Goal: Task Accomplishment & Management: Manage account settings

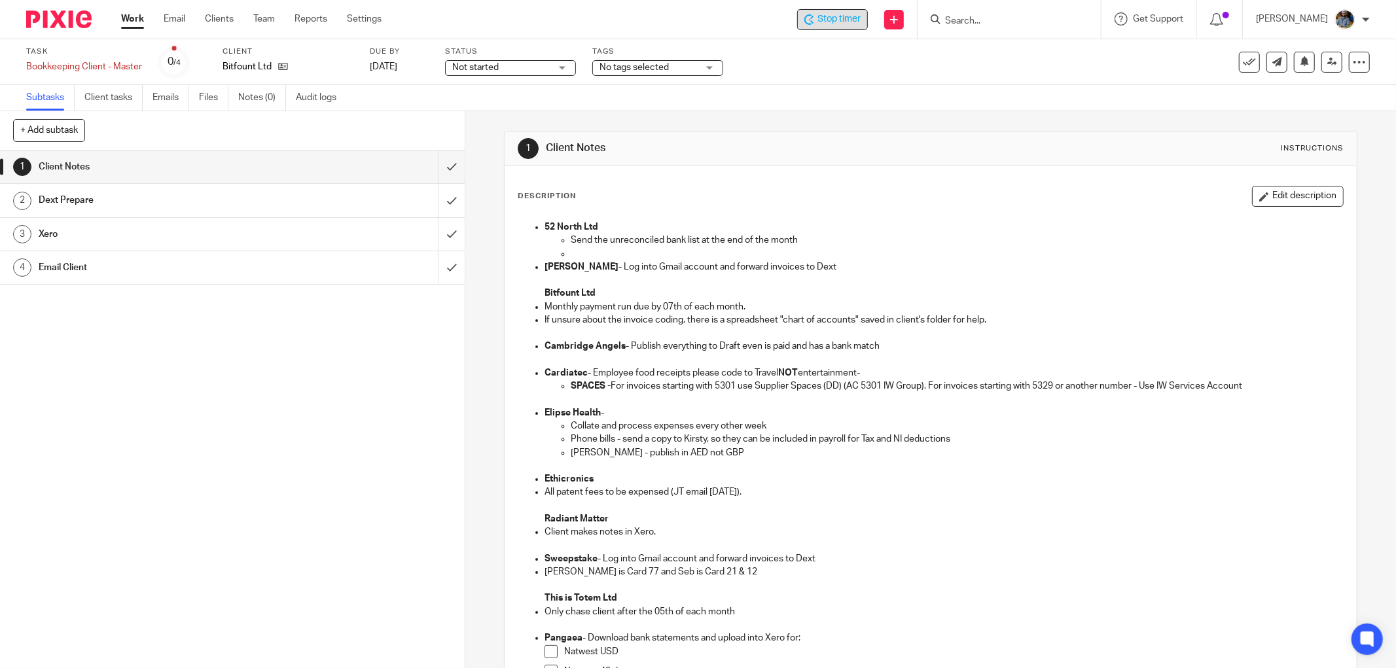
click at [845, 22] on span "Stop timer" at bounding box center [838, 19] width 43 height 14
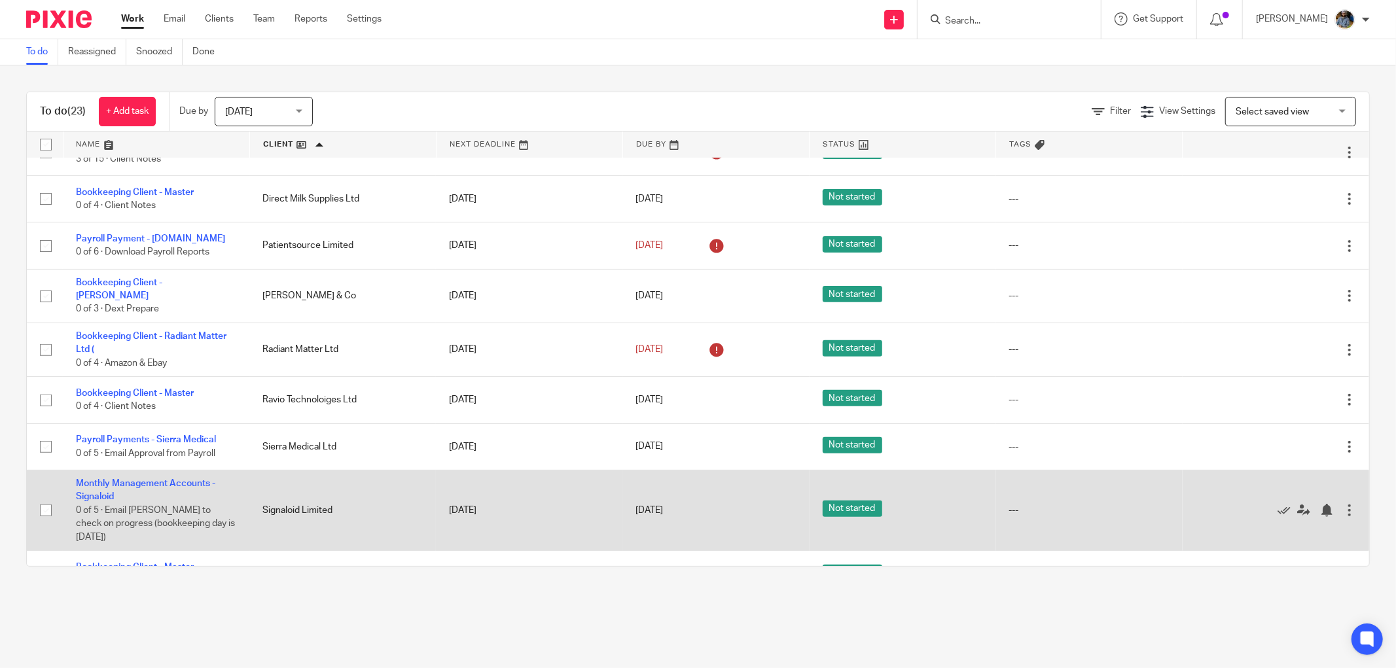
scroll to position [301, 0]
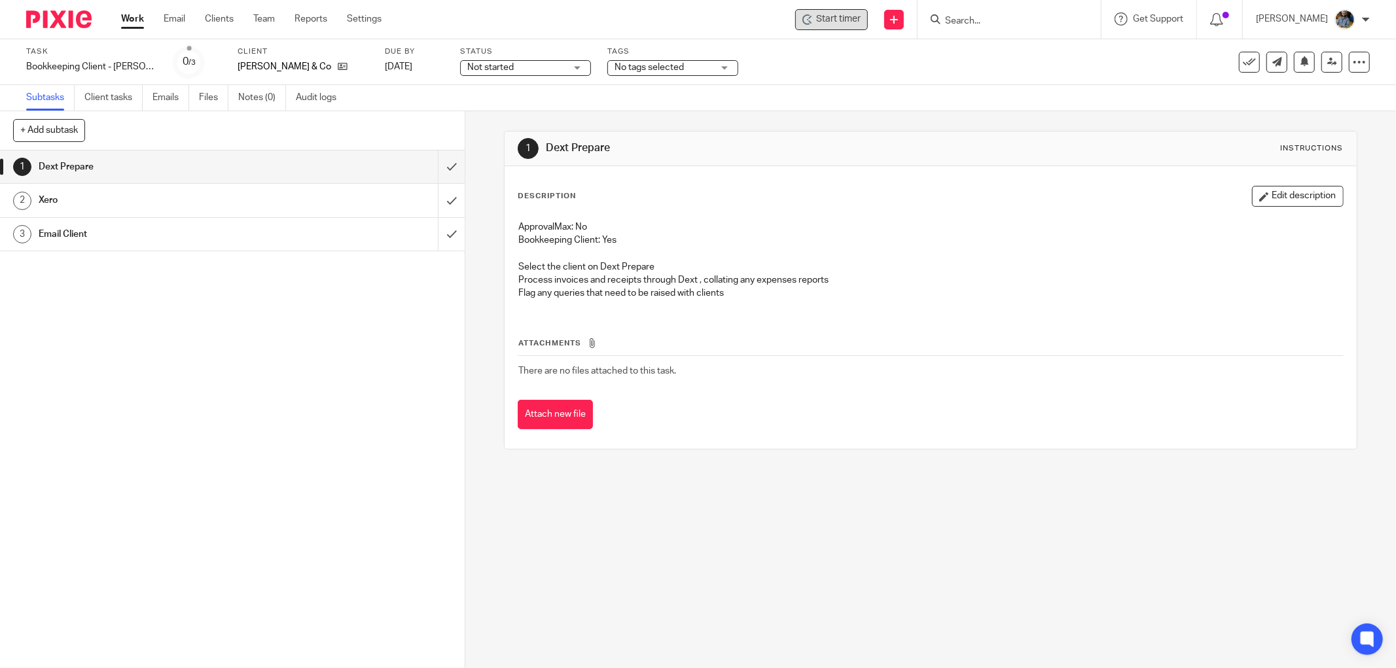
click at [849, 24] on span "Start timer" at bounding box center [838, 19] width 45 height 14
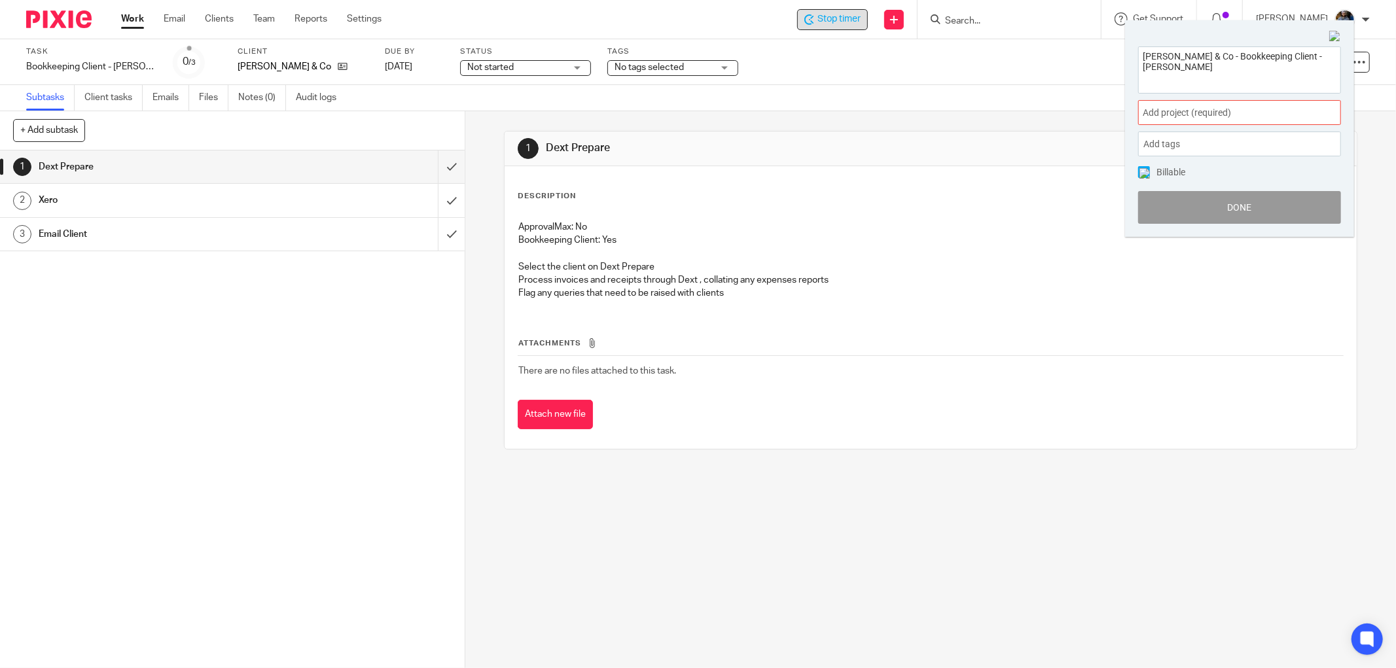
click at [1227, 109] on span "Add project (required) :" at bounding box center [1225, 113] width 165 height 14
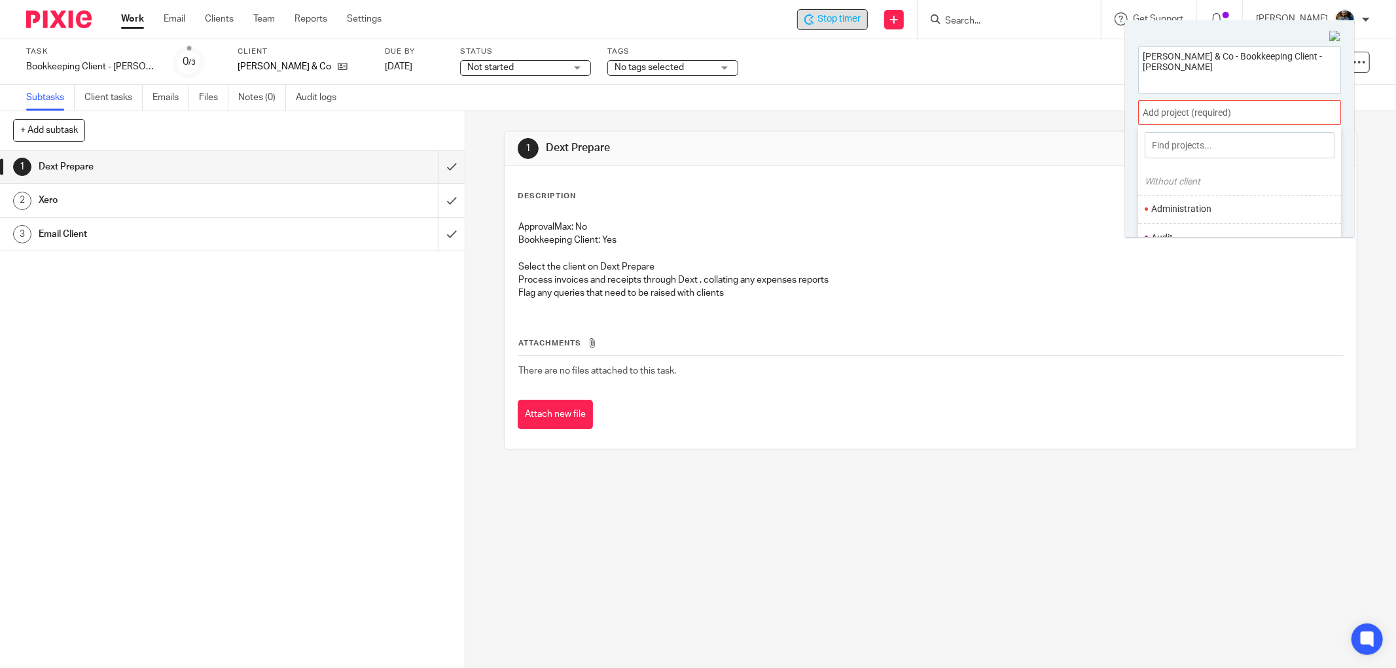
scroll to position [64, 0]
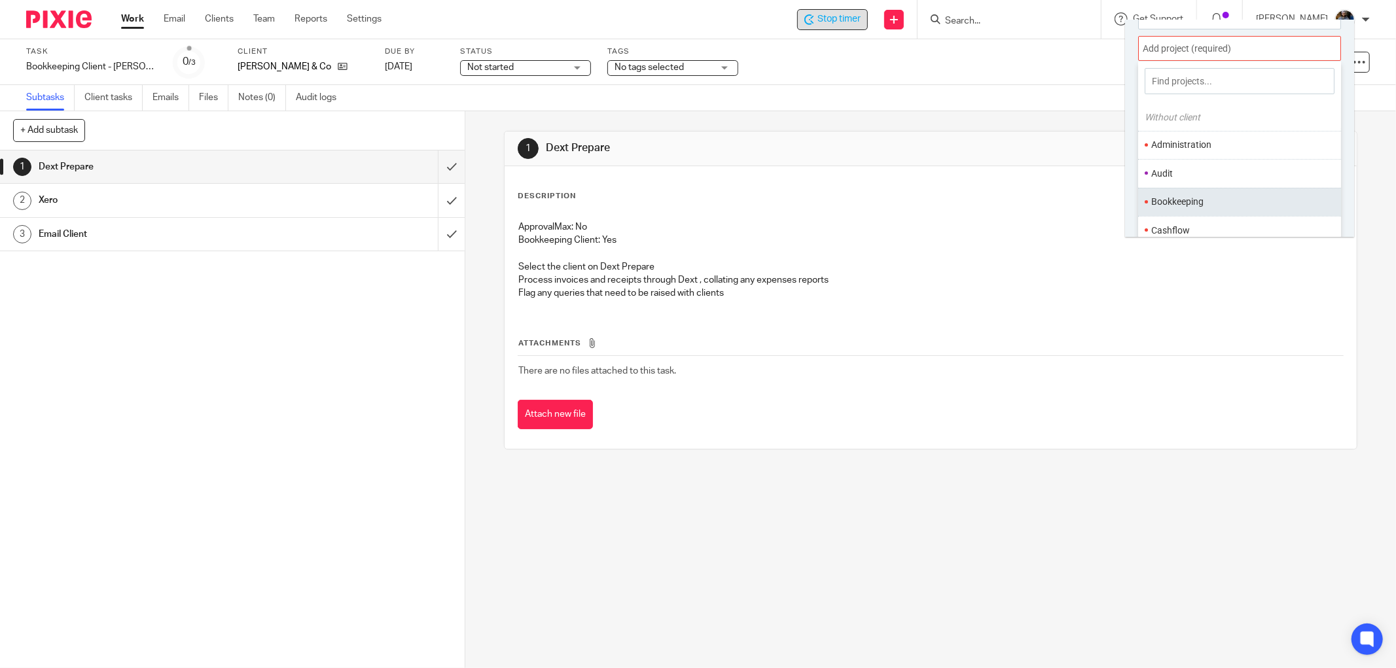
click at [1193, 194] on ul "Bookkeeping" at bounding box center [1239, 202] width 203 height 28
click at [1228, 194] on ul "Bookkeeping" at bounding box center [1239, 202] width 203 height 28
click at [1236, 196] on li "Bookkeeping" at bounding box center [1236, 202] width 171 height 14
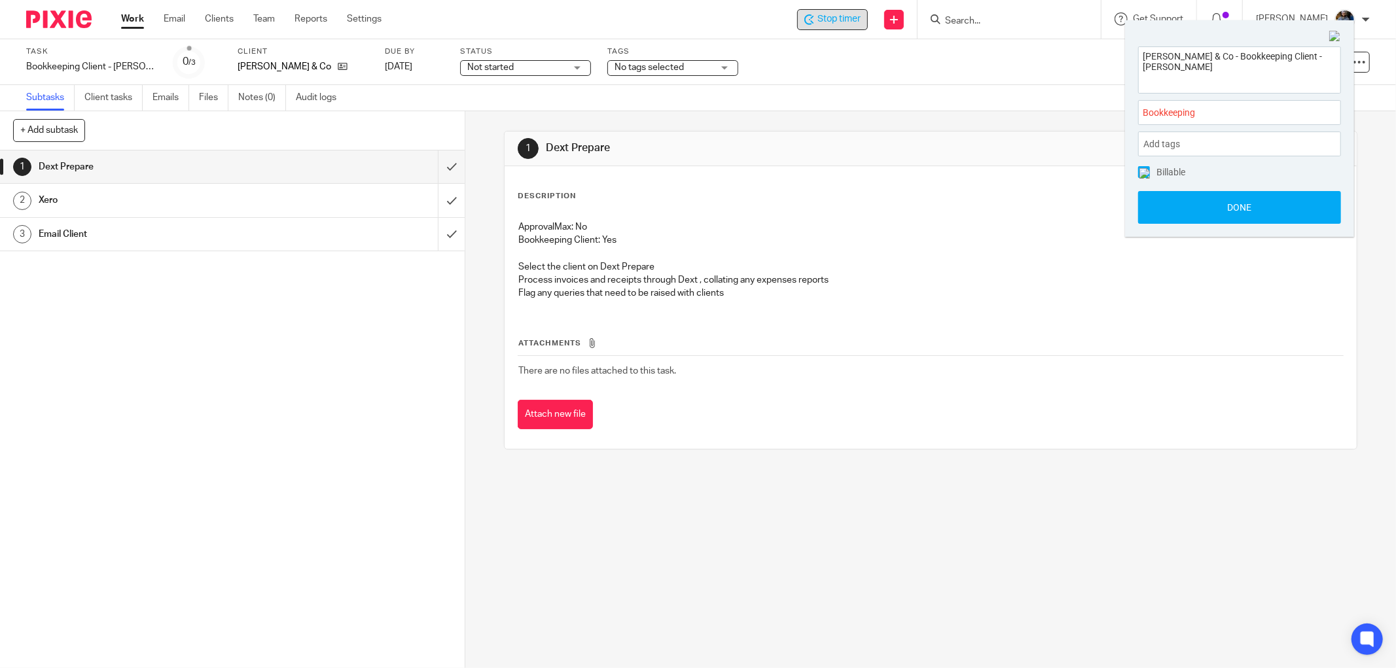
drag, startPoint x: 1234, startPoint y: 211, endPoint x: 1191, endPoint y: 211, distance: 43.2
click at [1234, 212] on button "Done" at bounding box center [1239, 207] width 203 height 33
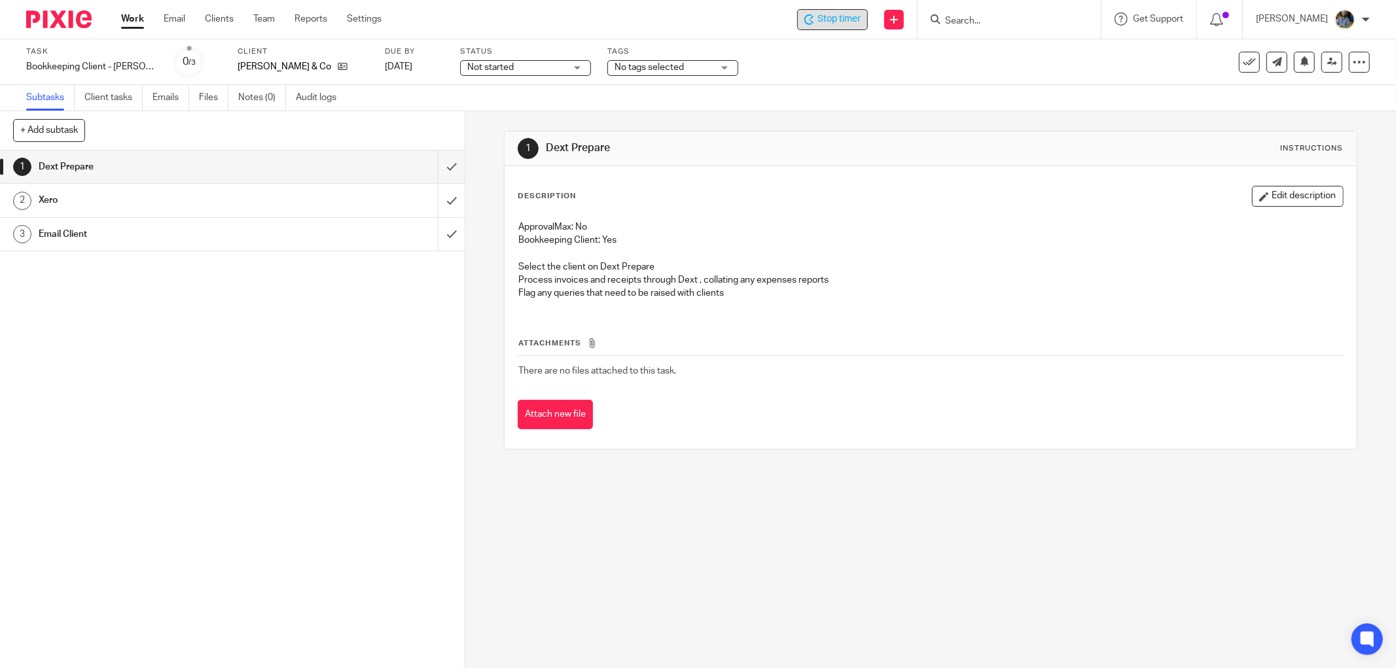
click at [792, 198] on div "Description Edit description" at bounding box center [931, 196] width 826 height 21
click at [1243, 67] on icon at bounding box center [1249, 62] width 13 height 13
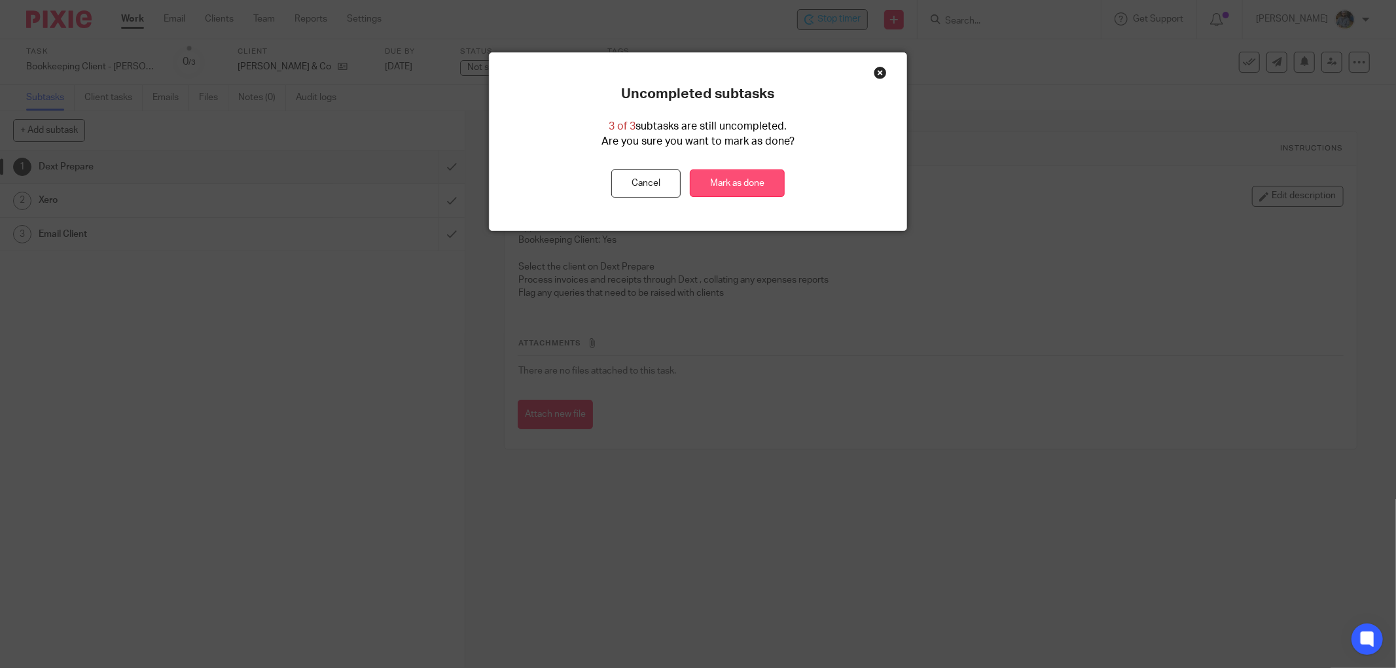
click at [757, 185] on link "Mark as done" at bounding box center [737, 183] width 95 height 28
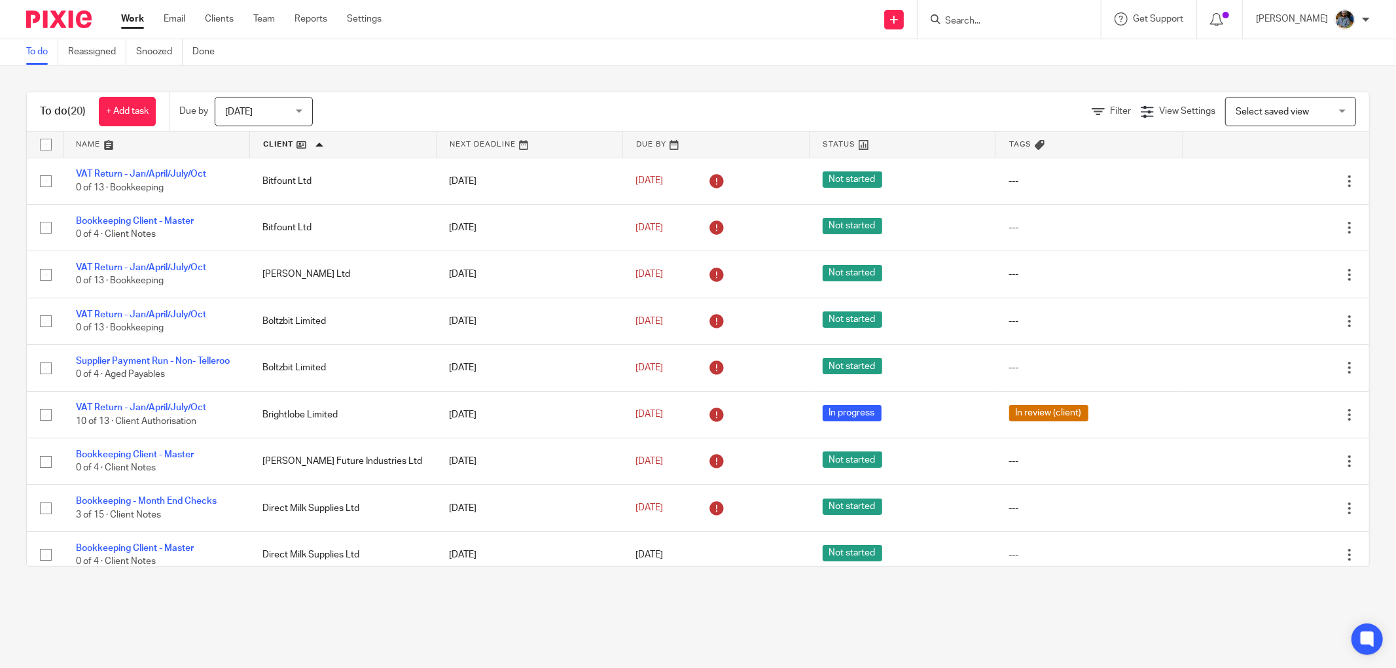
click at [685, 90] on div "To do (20) + Add task Due by Today Today Today Tomorrow This week Next week Thi…" at bounding box center [698, 328] width 1396 height 527
drag, startPoint x: 641, startPoint y: 96, endPoint x: 639, endPoint y: 122, distance: 26.3
click at [640, 97] on div "To do (20) + Add task Due by Today Today Today Tomorrow This week Next week Thi…" at bounding box center [698, 111] width 1342 height 39
click at [613, 69] on div "To do (20) + Add task Due by Today Today Today Tomorrow This week Next week Thi…" at bounding box center [698, 328] width 1396 height 527
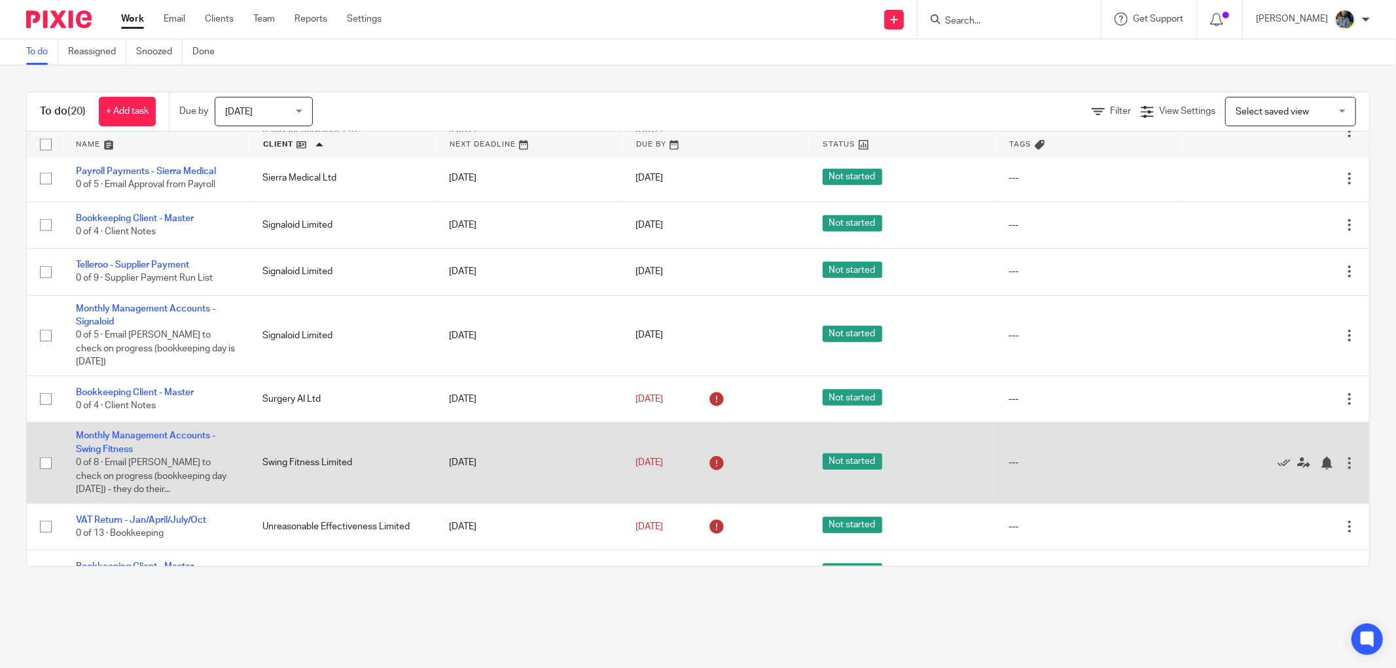
scroll to position [617, 0]
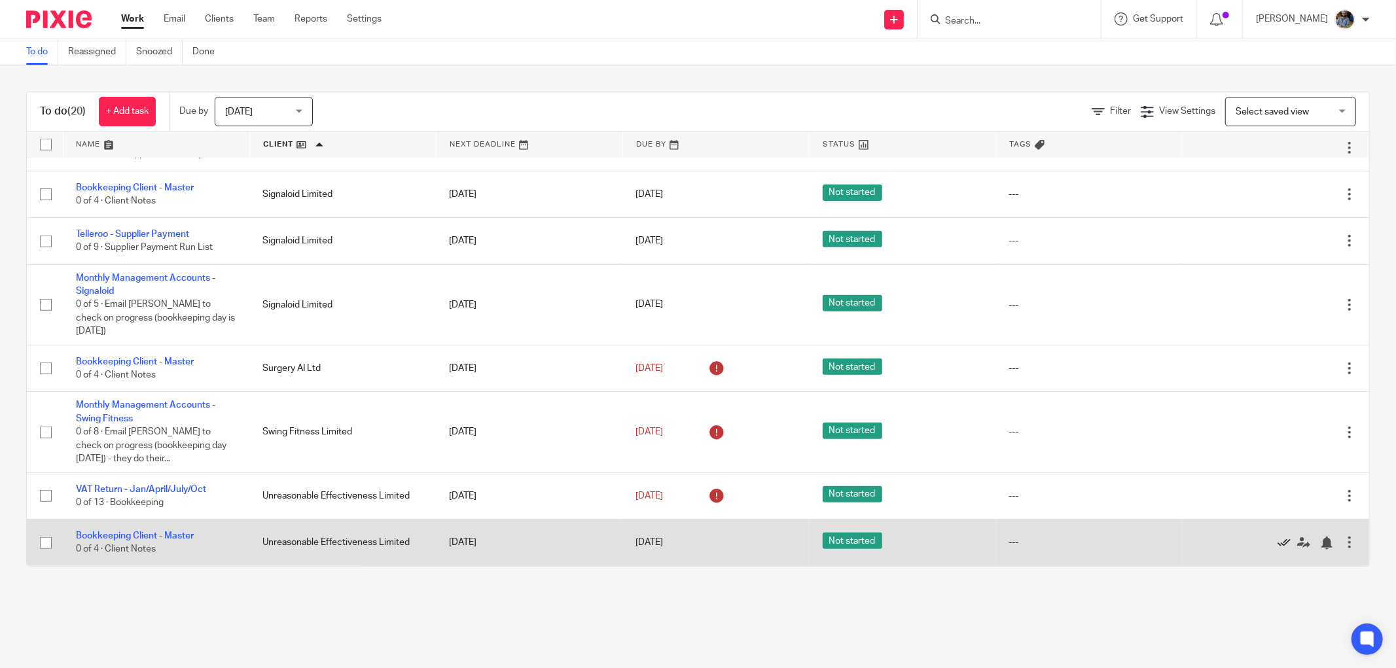
click at [1277, 543] on icon at bounding box center [1283, 543] width 13 height 13
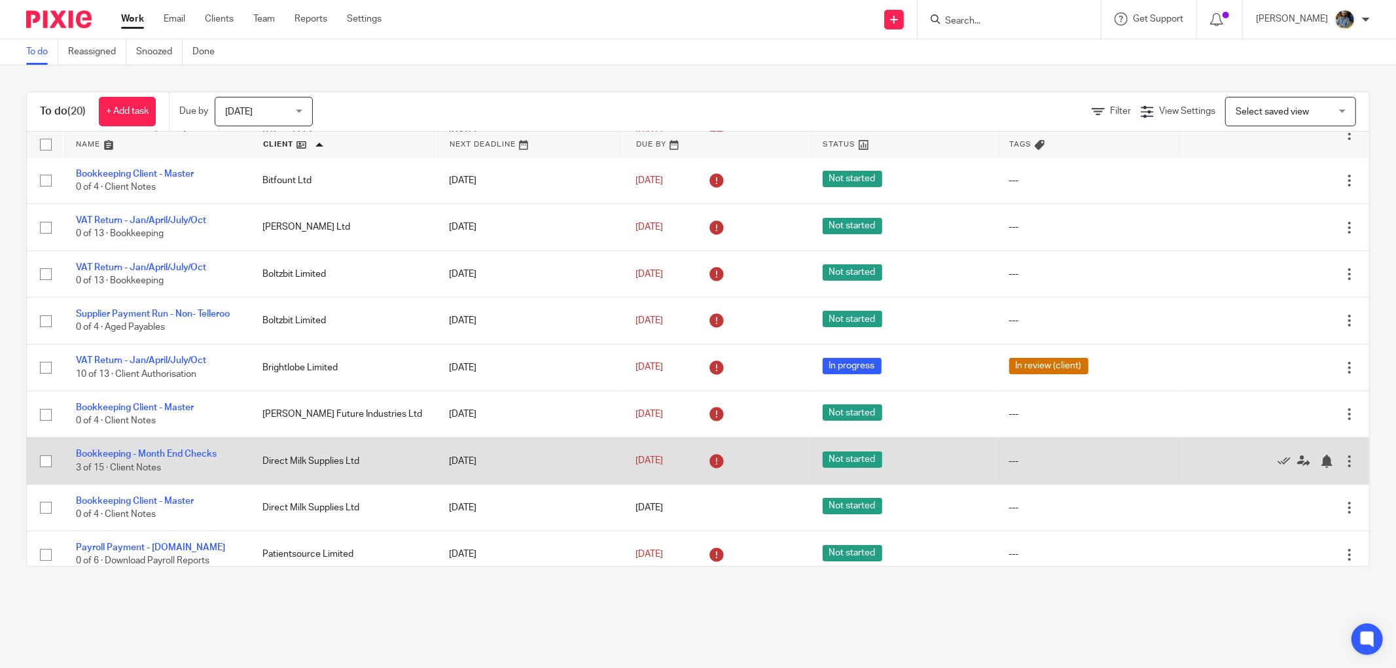
scroll to position [73, 0]
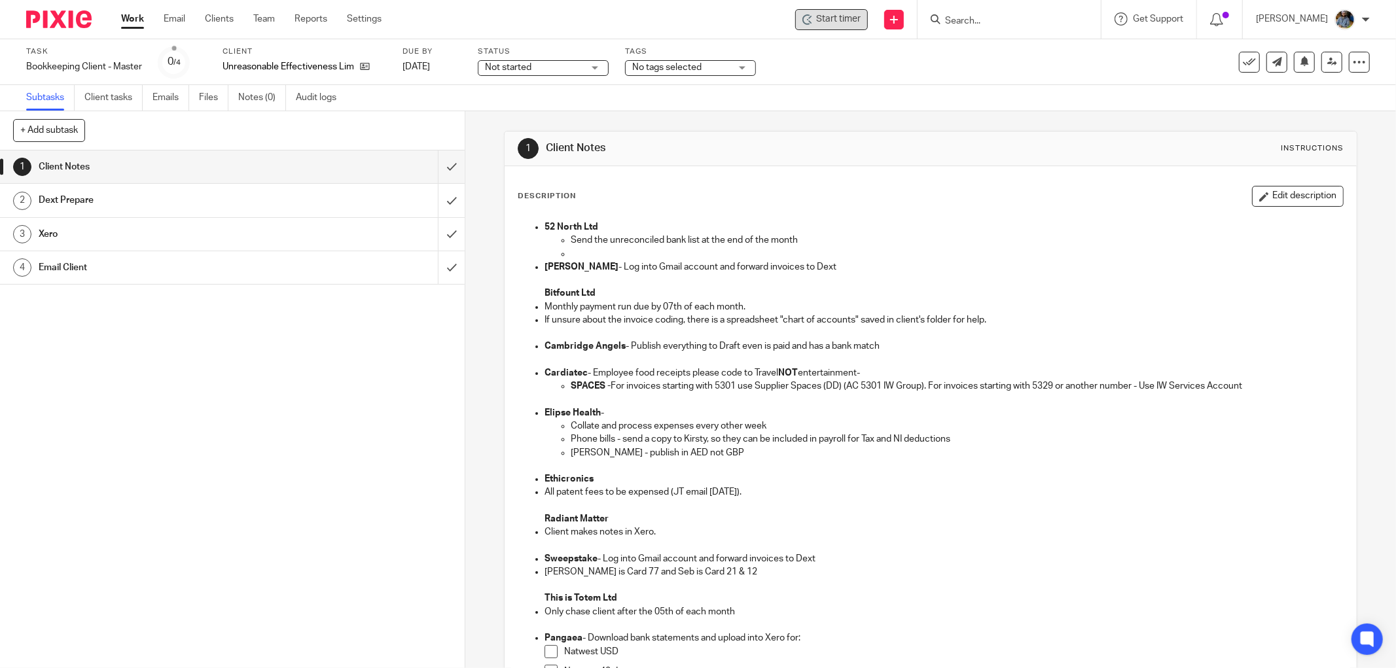
click at [836, 18] on span "Start timer" at bounding box center [838, 19] width 45 height 14
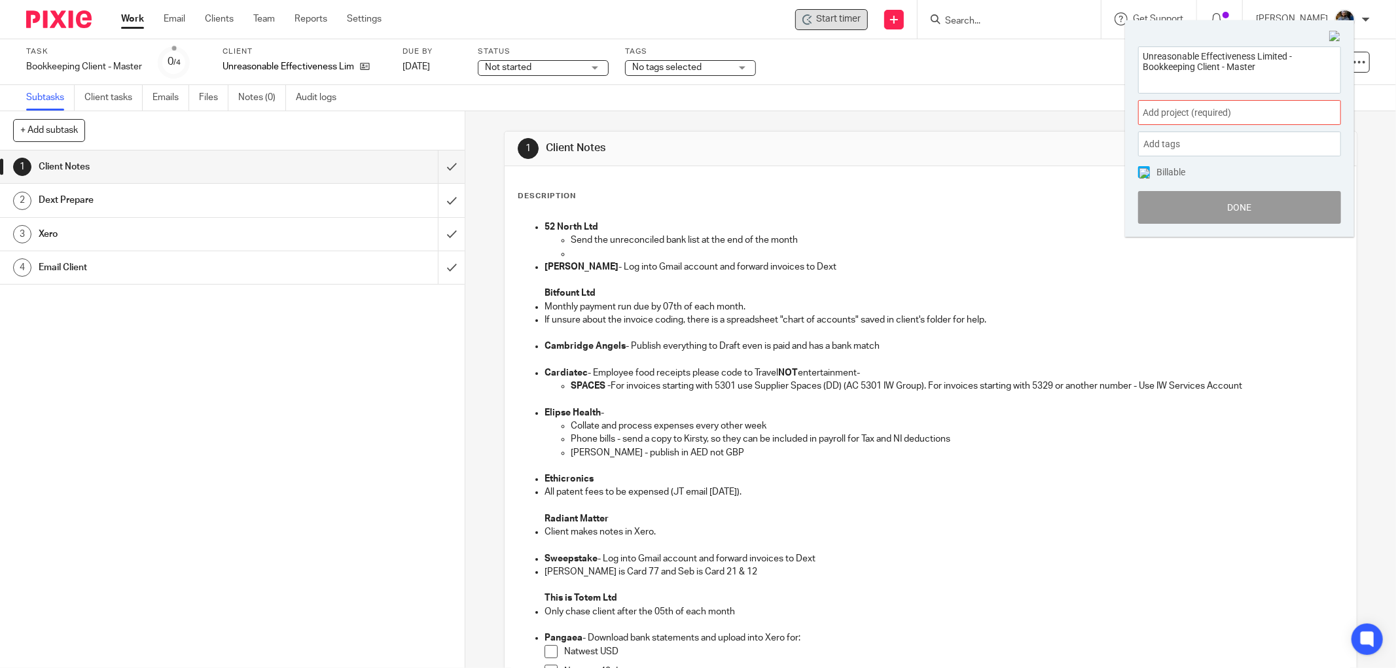
click at [1209, 107] on span "Add project (required) :" at bounding box center [1225, 113] width 165 height 14
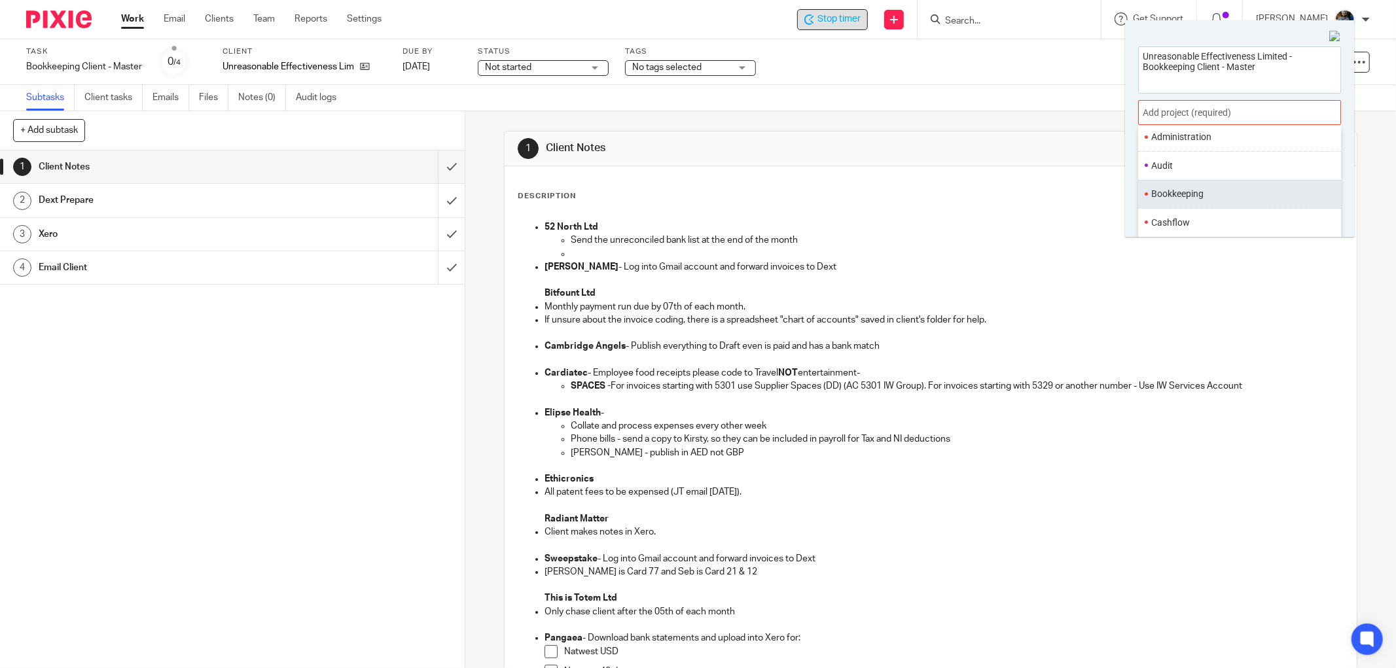
scroll to position [73, 0]
click at [1191, 190] on li "Bookkeeping" at bounding box center [1236, 194] width 171 height 14
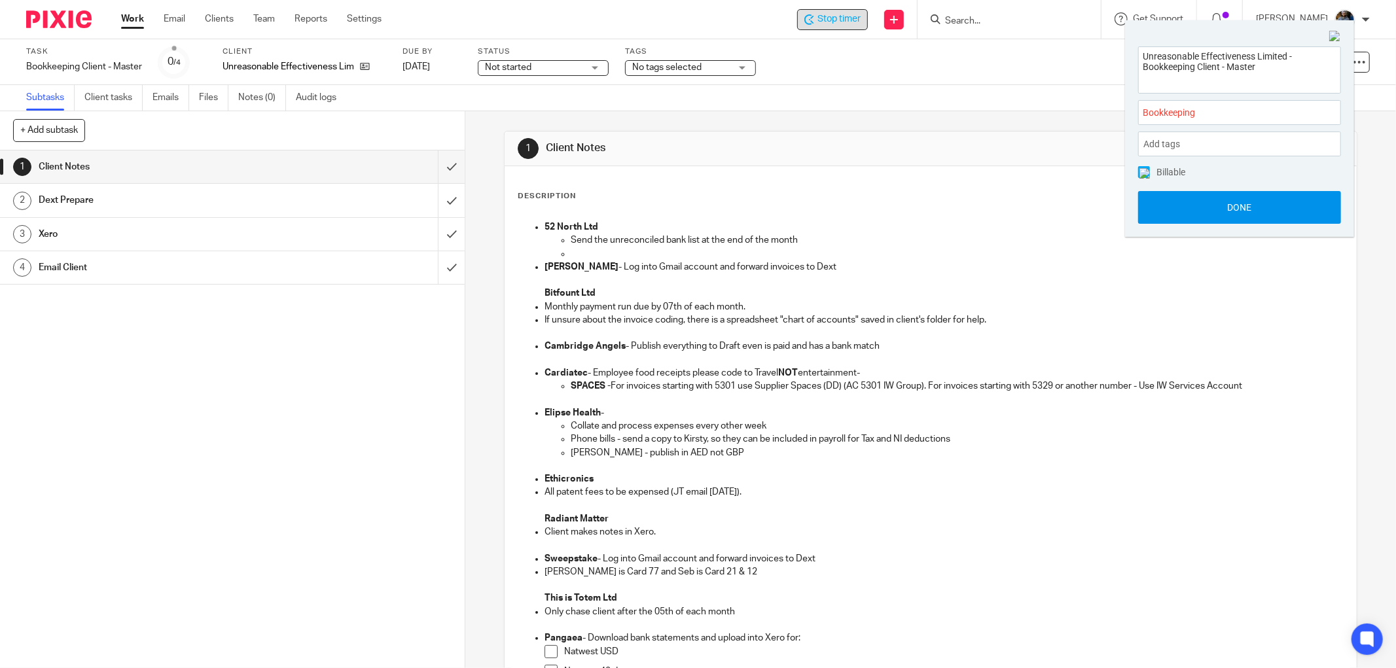
click at [1252, 209] on button "Done" at bounding box center [1239, 207] width 203 height 33
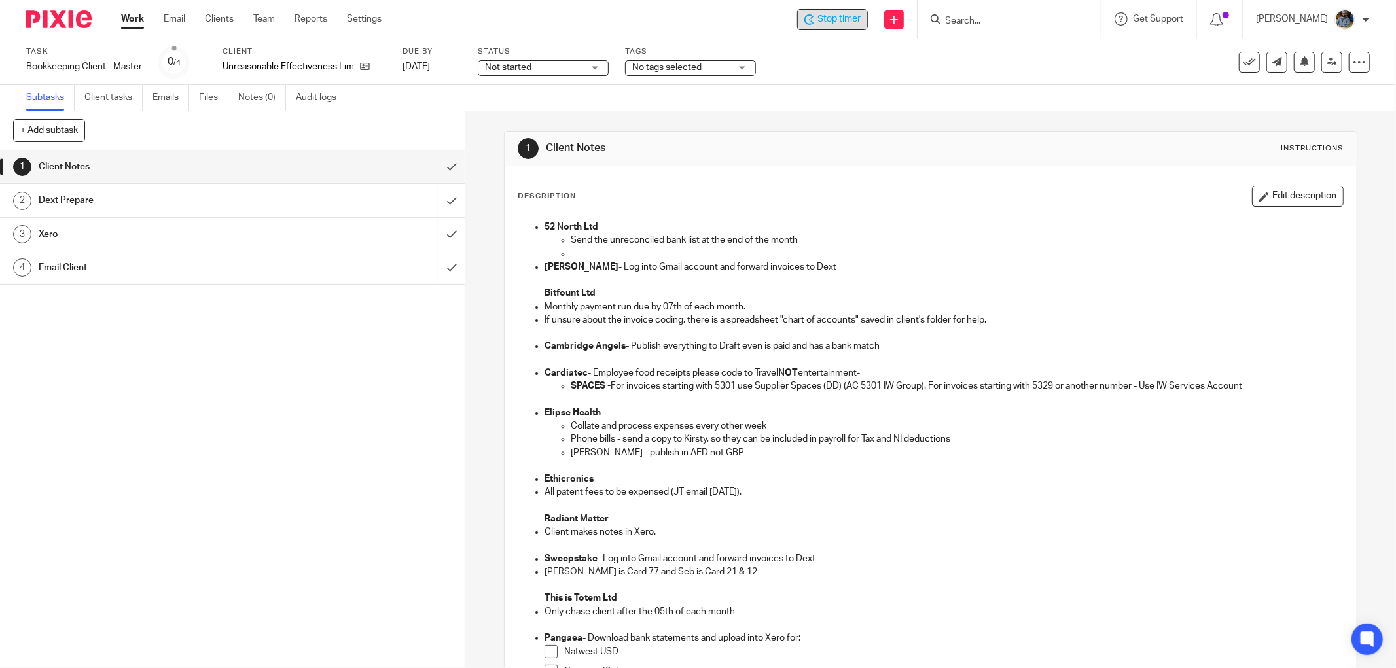
click at [846, 141] on div "1 Client Notes Instructions" at bounding box center [931, 148] width 826 height 21
click at [1243, 65] on icon at bounding box center [1249, 62] width 13 height 13
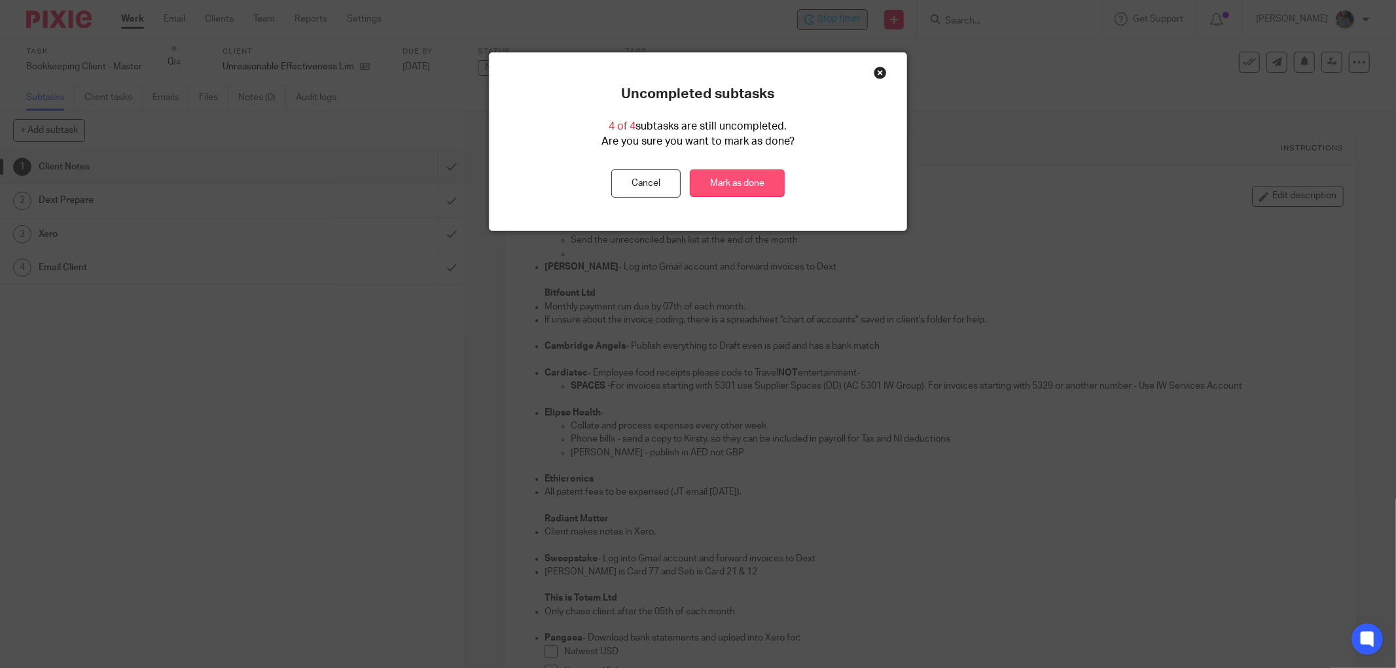
drag, startPoint x: 742, startPoint y: 186, endPoint x: 674, endPoint y: 7, distance: 191.2
click at [742, 185] on link "Mark as done" at bounding box center [737, 183] width 95 height 28
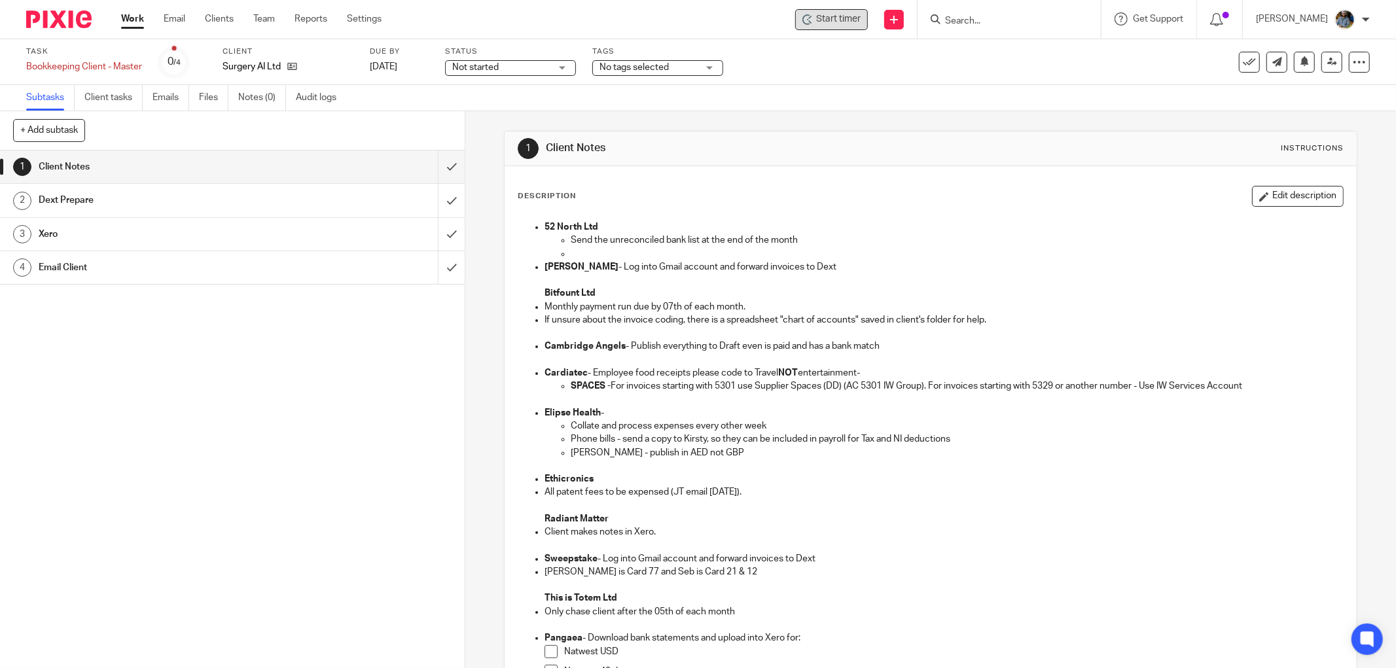
click at [853, 18] on span "Start timer" at bounding box center [838, 19] width 45 height 14
click at [829, 16] on span "Start timer" at bounding box center [838, 19] width 45 height 14
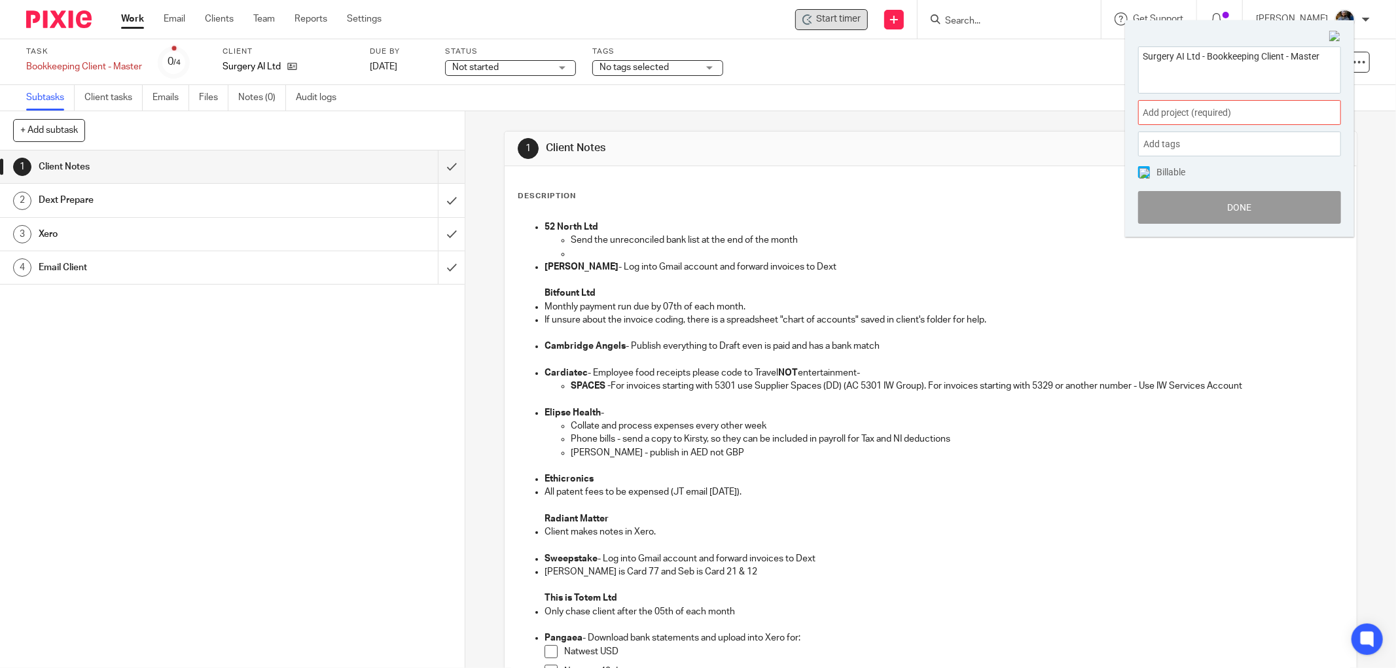
click at [1243, 107] on span "Add project (required) :" at bounding box center [1225, 113] width 165 height 14
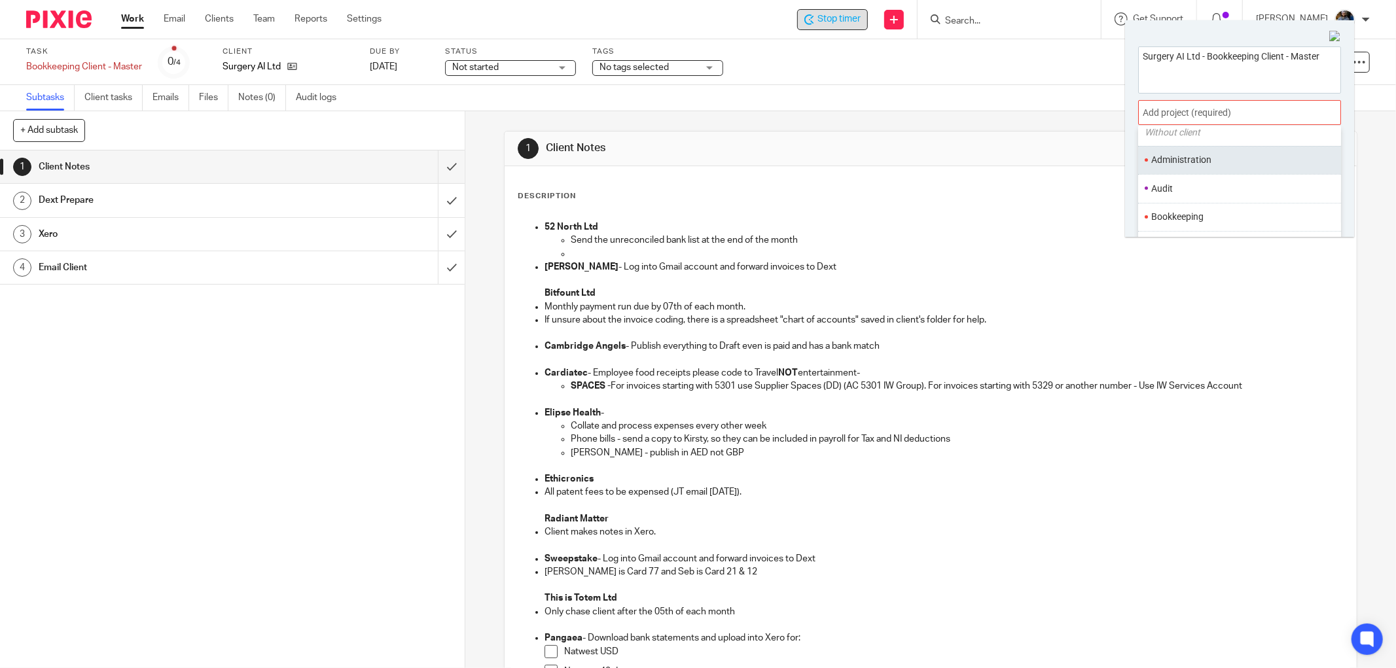
scroll to position [73, 0]
click at [1194, 190] on li "Bookkeeping" at bounding box center [1236, 194] width 171 height 14
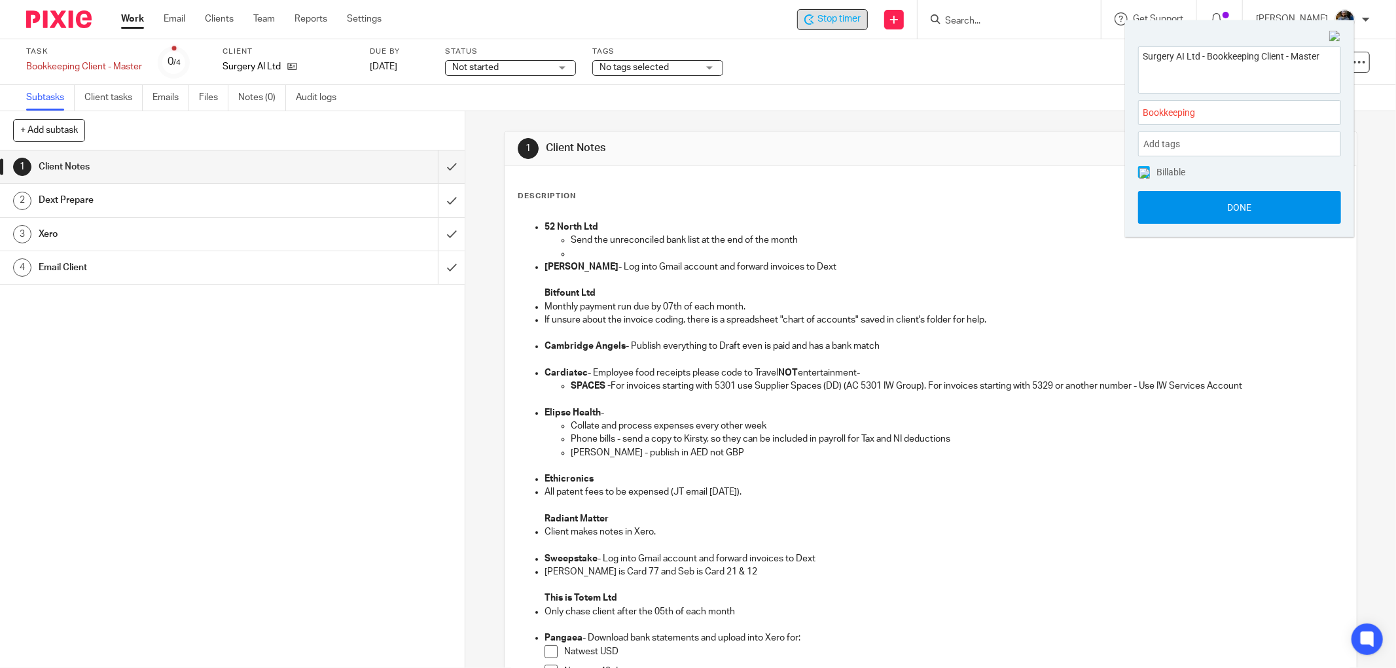
click at [1236, 202] on button "Done" at bounding box center [1239, 207] width 203 height 33
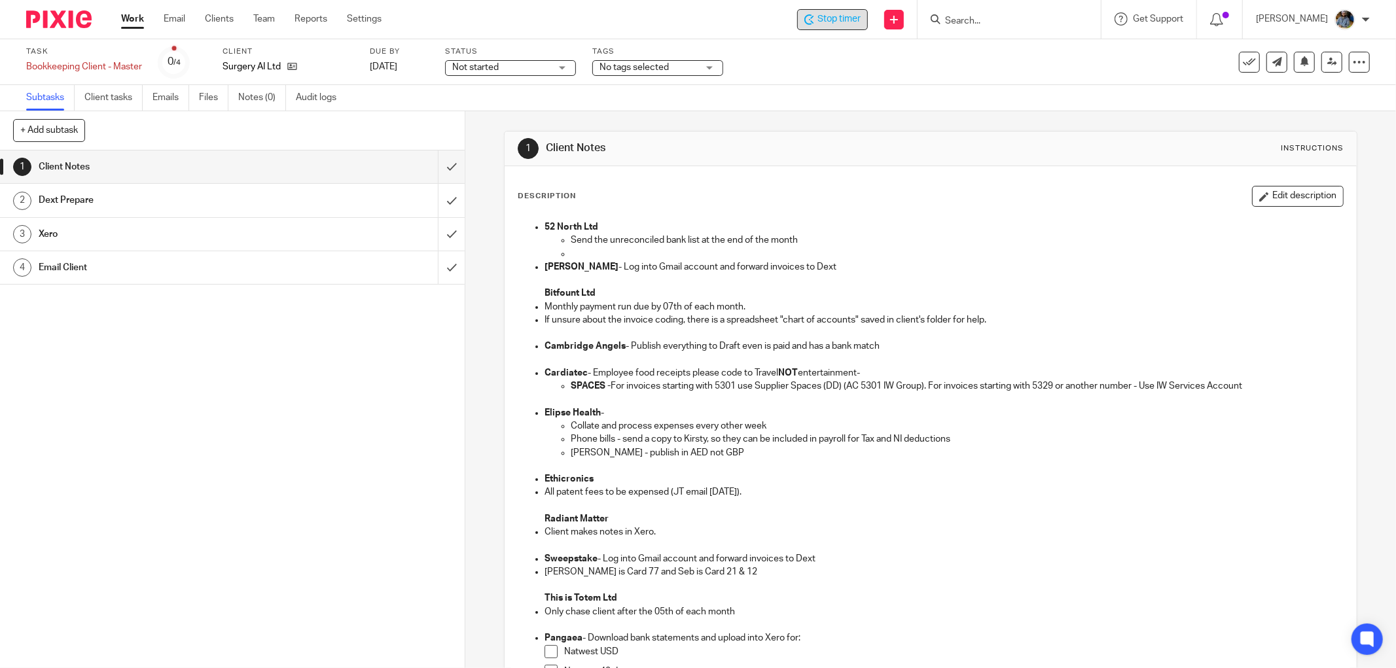
drag, startPoint x: 810, startPoint y: 158, endPoint x: 763, endPoint y: 157, distance: 46.5
click at [805, 158] on div "1 Client Notes Instructions" at bounding box center [931, 148] width 826 height 21
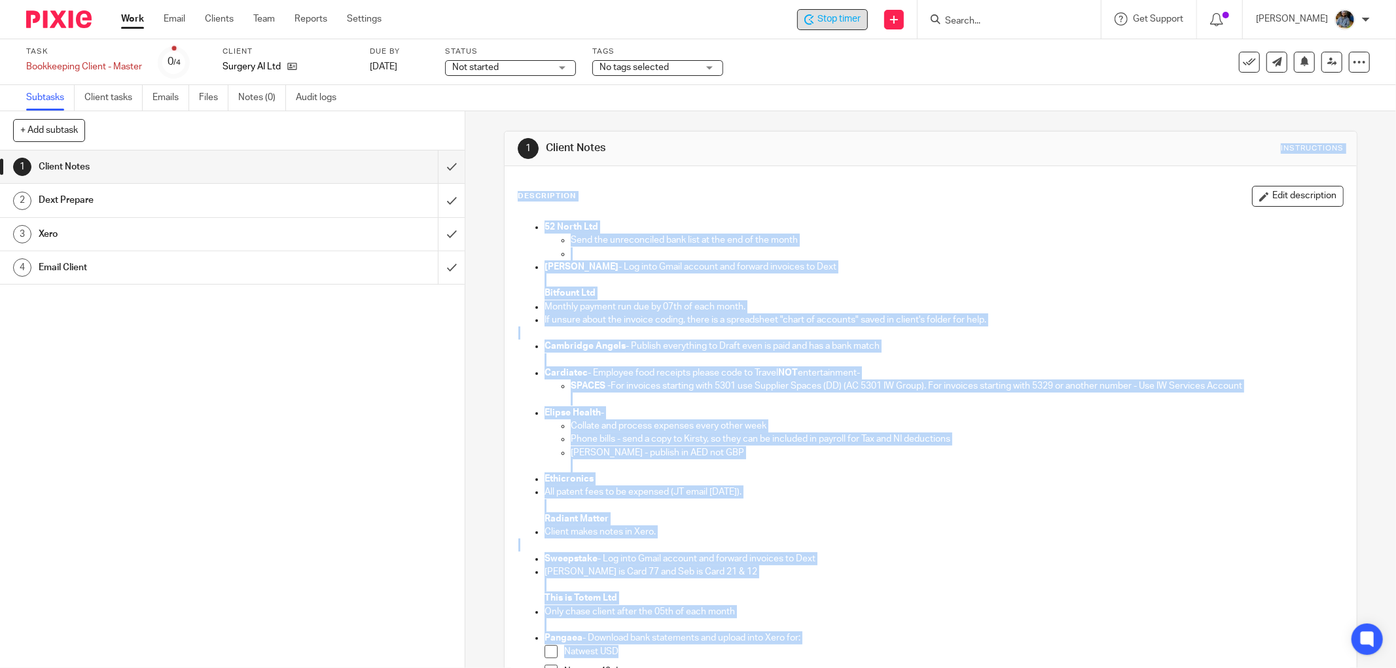
drag, startPoint x: 548, startPoint y: 144, endPoint x: 944, endPoint y: 668, distance: 656.9
click at [944, 668] on html "Work Email Clients Team Reports Settings Work Email Clients Team Reports Settin…" at bounding box center [698, 334] width 1396 height 668
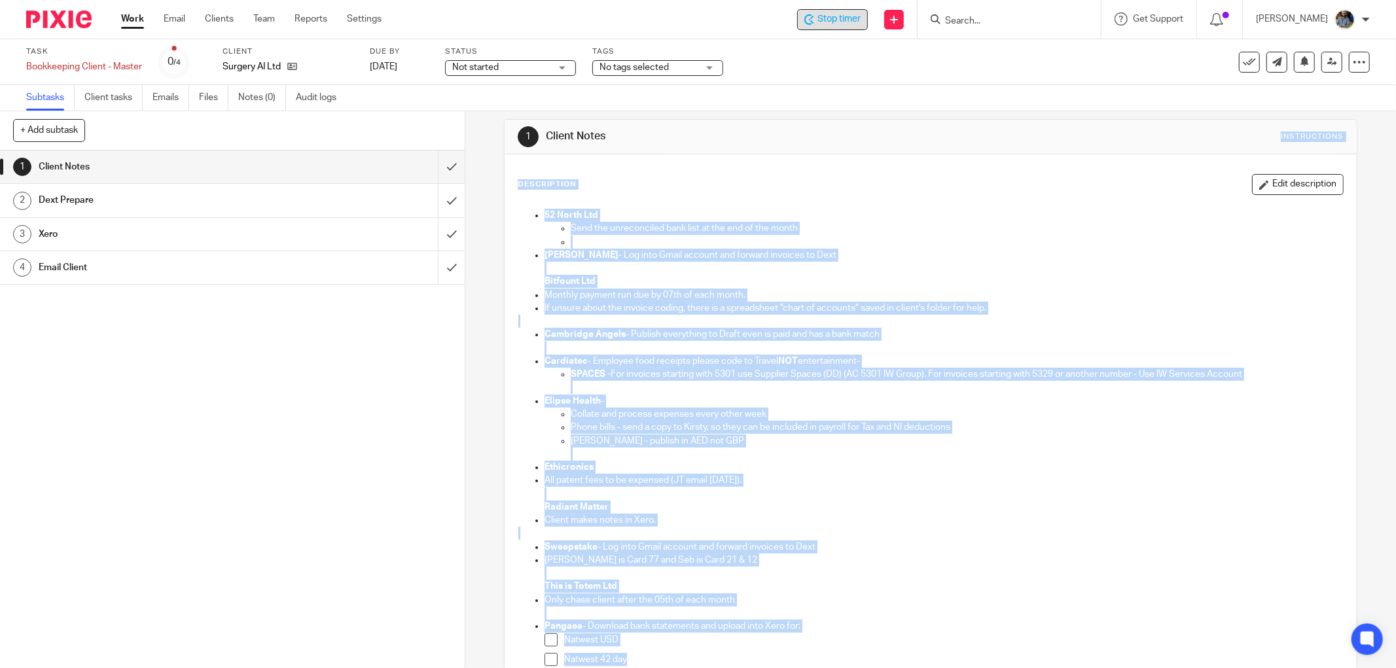
click at [918, 520] on p "Client makes notes in Xero." at bounding box center [943, 520] width 798 height 13
click at [919, 520] on p "Client makes notes in Xero." at bounding box center [943, 520] width 798 height 13
click at [993, 279] on p "Bitfount Ltd" at bounding box center [943, 281] width 798 height 13
click at [901, 264] on p at bounding box center [943, 268] width 798 height 13
click at [767, 120] on div "1 Client Notes Instructions" at bounding box center [931, 137] width 852 height 35
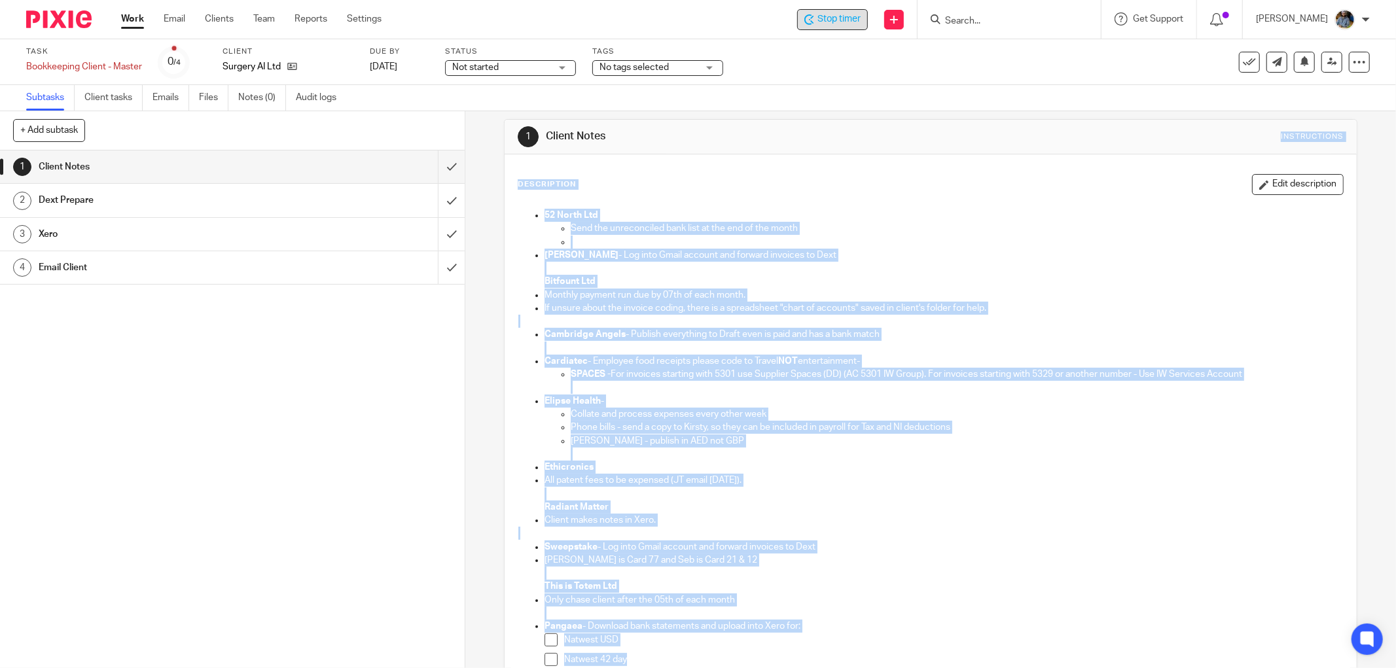
click at [737, 133] on h1 "Client Notes" at bounding box center [752, 137] width 413 height 14
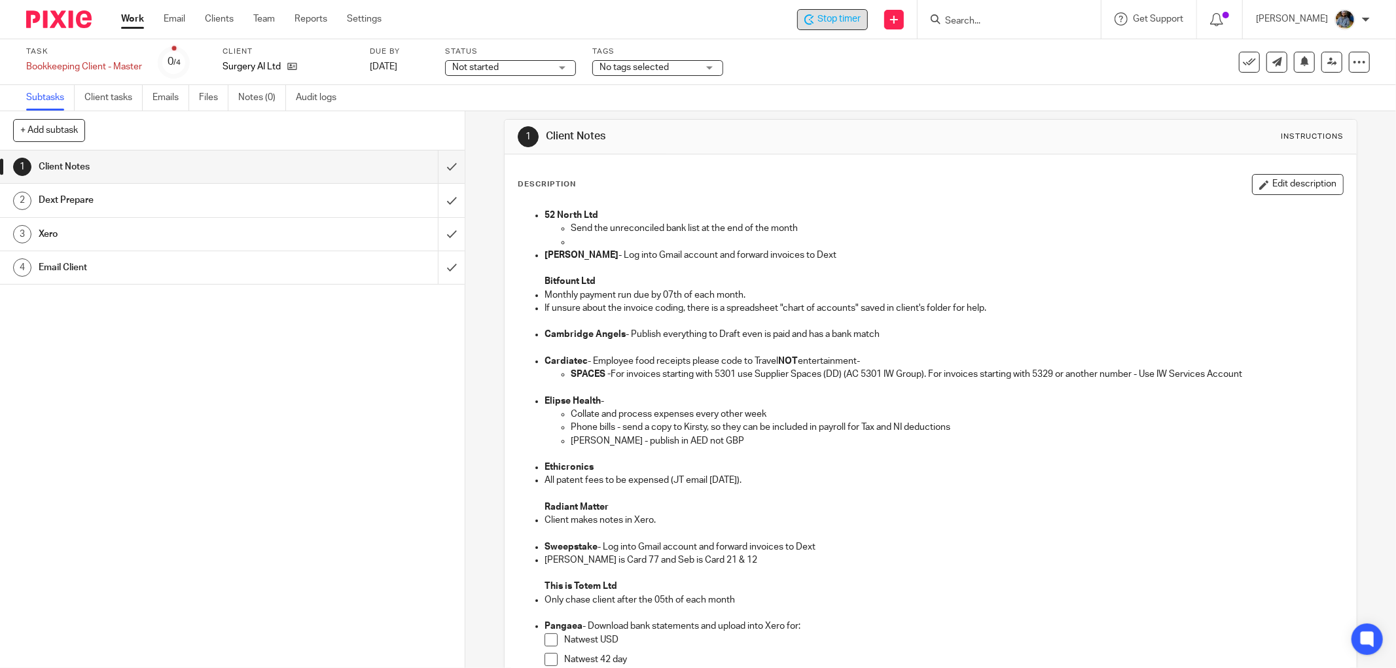
click at [810, 74] on div "Task Bookkeeping Client - Master Save Bookkeeping Client - Master 0 /4 Client S…" at bounding box center [586, 61] width 1120 height 31
click at [1243, 63] on icon at bounding box center [1249, 62] width 13 height 13
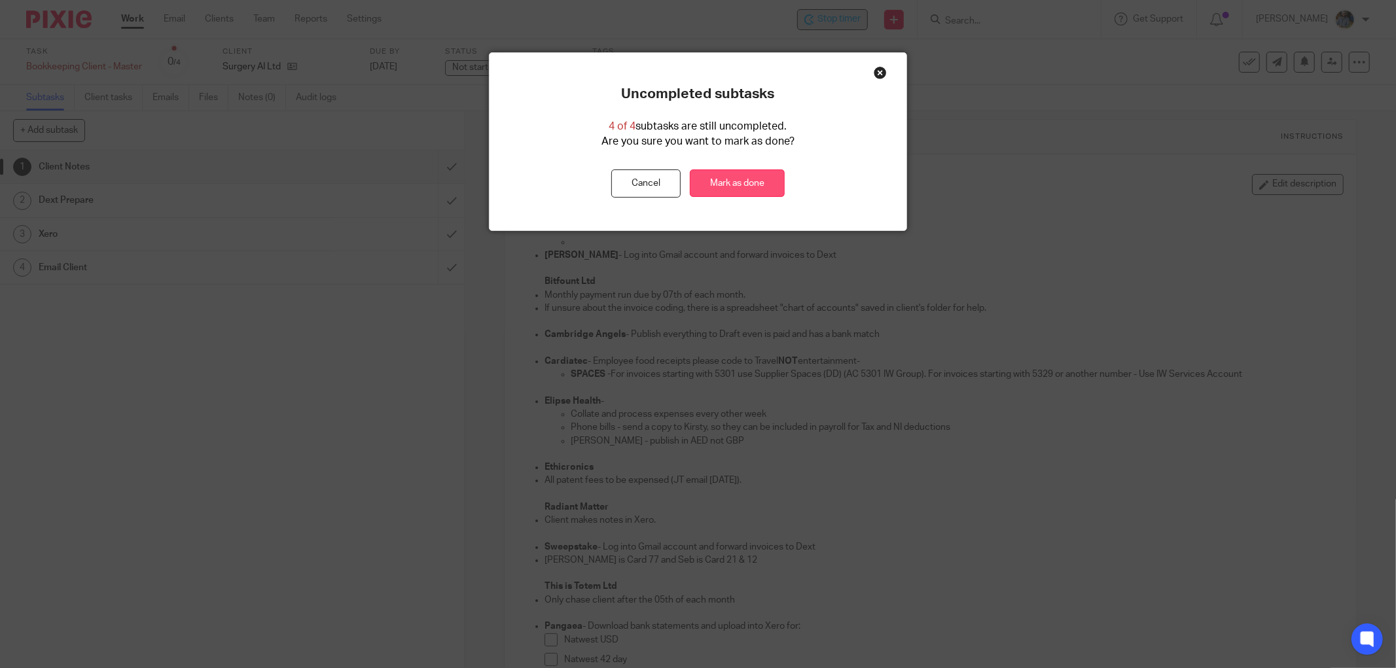
click at [743, 183] on link "Mark as done" at bounding box center [737, 183] width 95 height 28
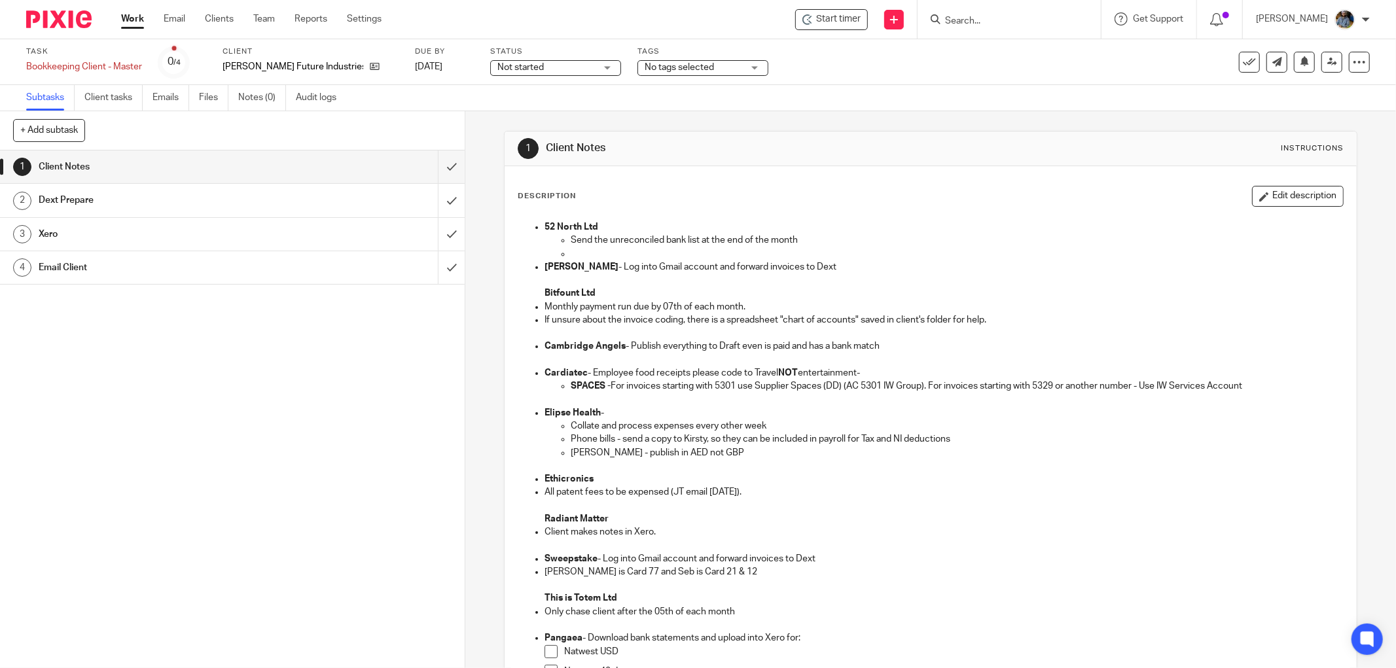
click at [852, 1] on div "Start timer Send new email Create task Add client Get Support Contact via email…" at bounding box center [898, 19] width 995 height 39
click at [843, 27] on div "Start timer" at bounding box center [831, 19] width 73 height 21
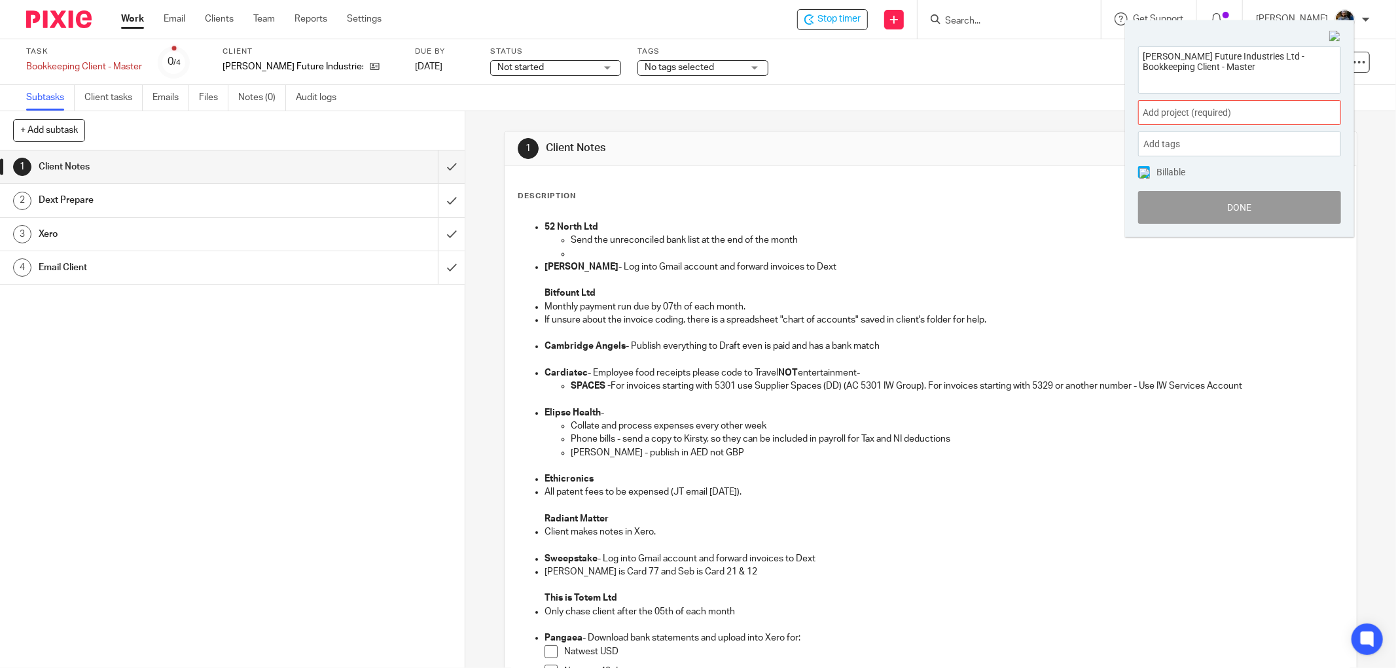
click at [1253, 115] on span "Add project (required) :" at bounding box center [1225, 113] width 165 height 14
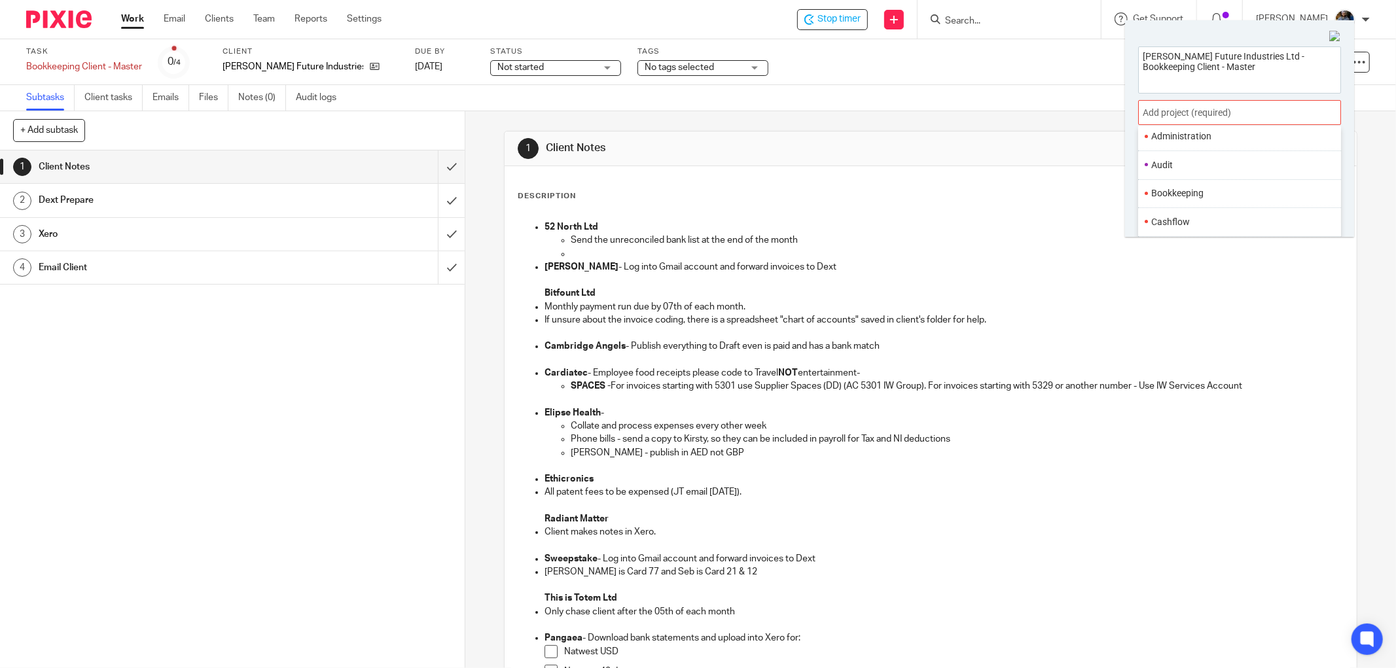
click at [1205, 193] on li "Bookkeeping" at bounding box center [1236, 194] width 171 height 14
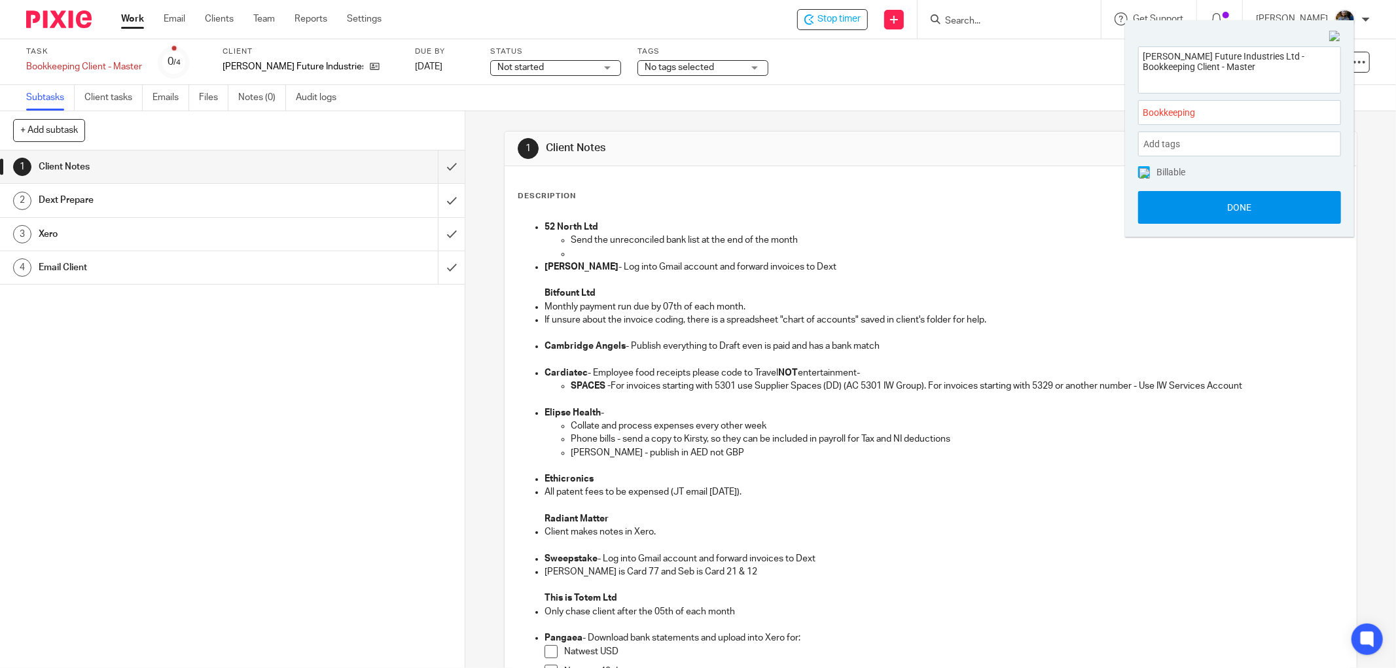
click at [1266, 211] on button "Done" at bounding box center [1239, 207] width 203 height 33
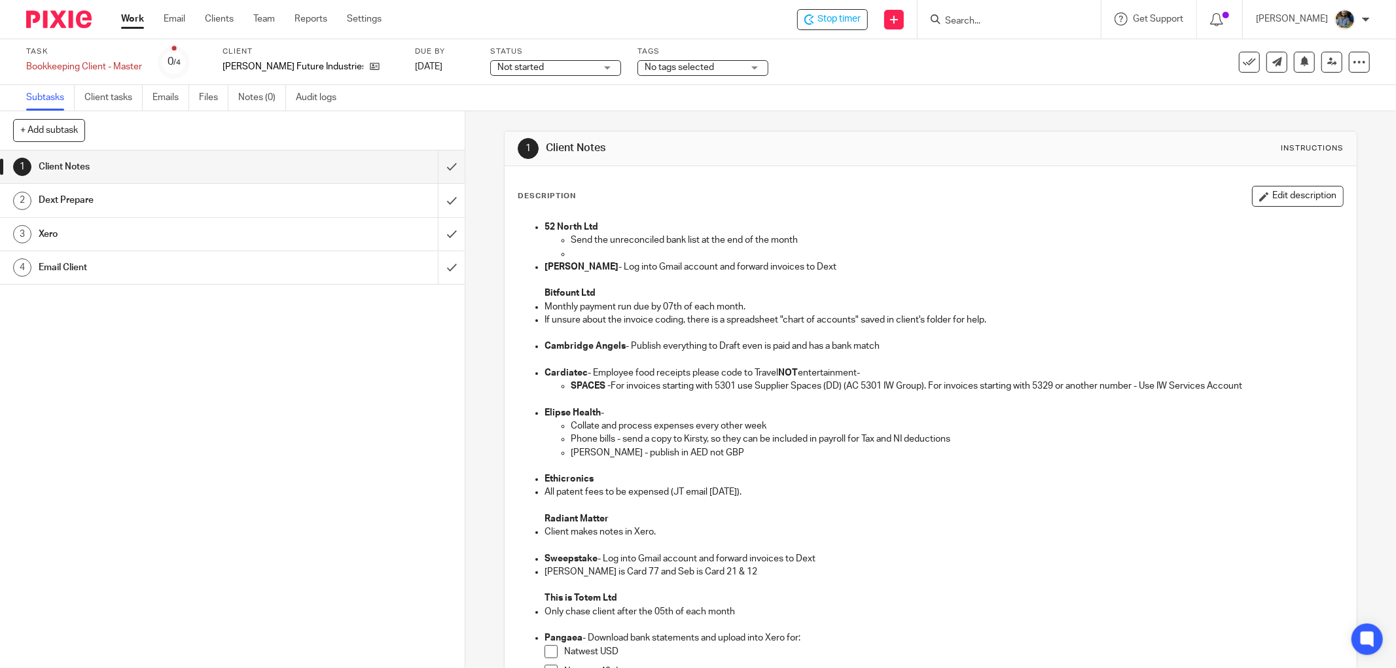
click at [757, 170] on div "Description Edit description 52 North Ltd Send the unreconciled bank list at th…" at bounding box center [931, 565] width 852 height 799
click at [848, 15] on span "Stop timer" at bounding box center [838, 19] width 43 height 14
click at [1243, 67] on icon at bounding box center [1249, 62] width 13 height 13
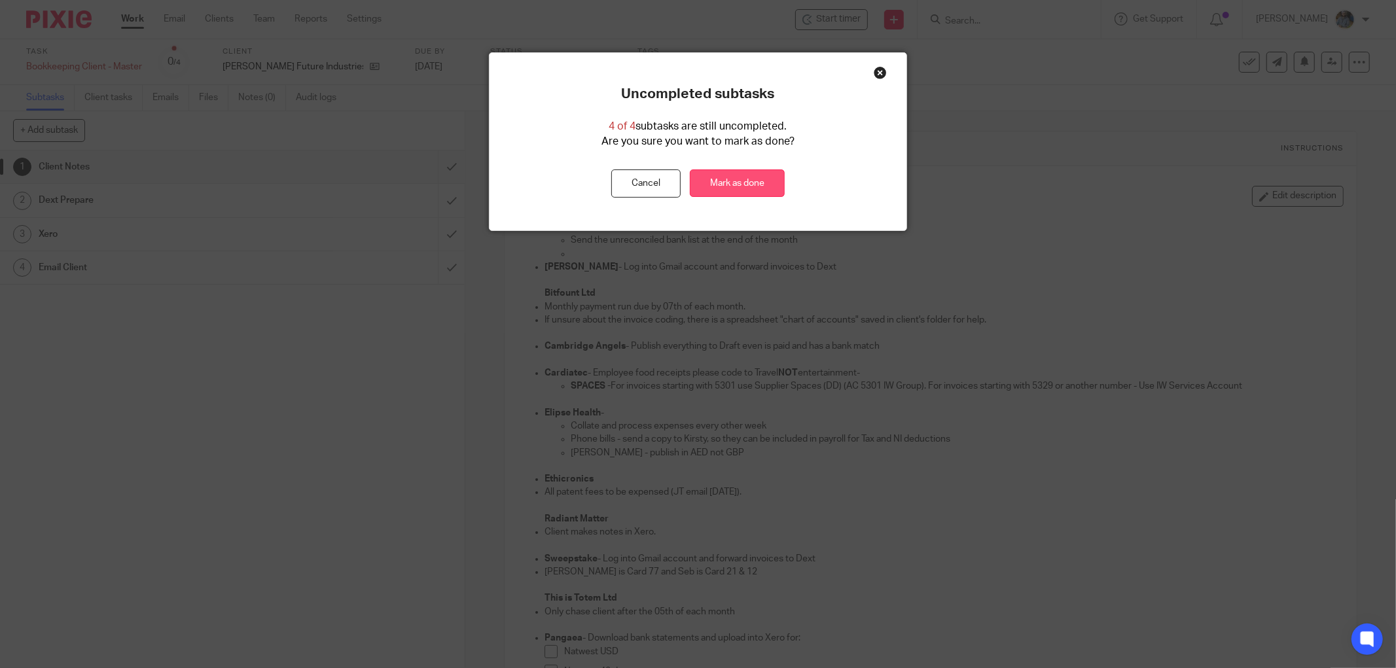
click at [747, 188] on link "Mark as done" at bounding box center [737, 183] width 95 height 28
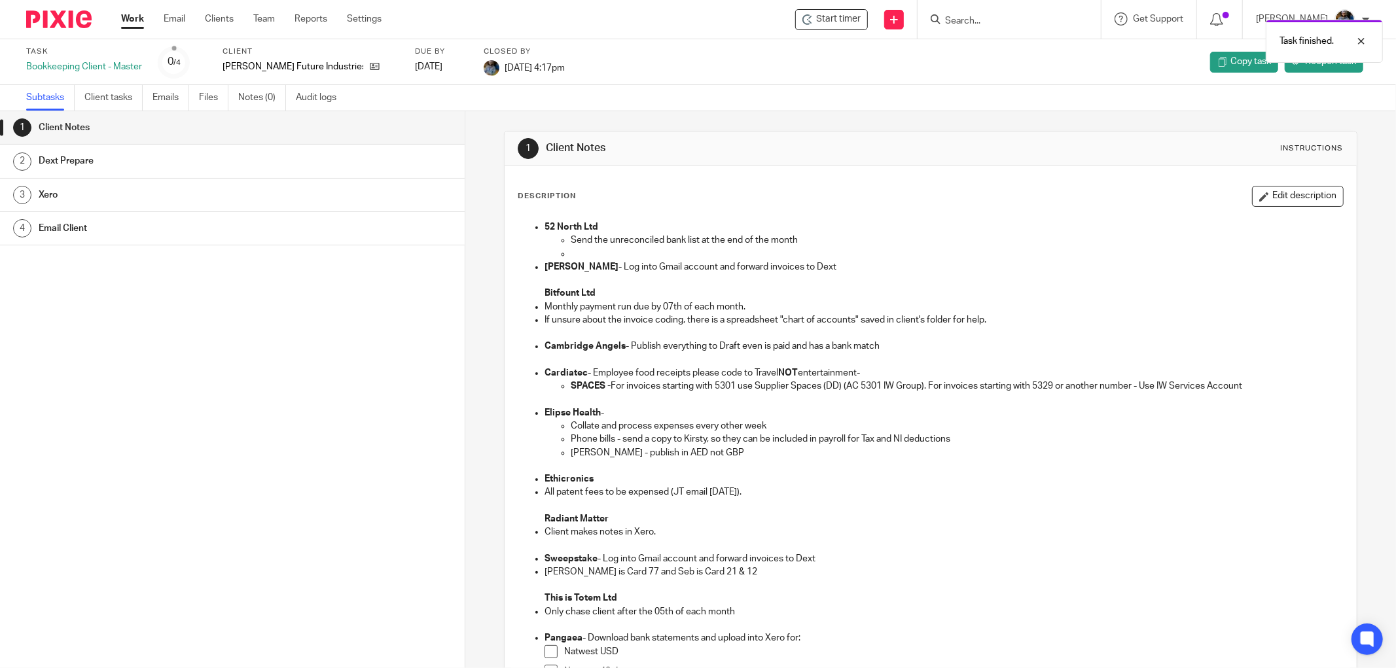
click at [838, 151] on div "1 Client Notes Instructions" at bounding box center [931, 148] width 826 height 21
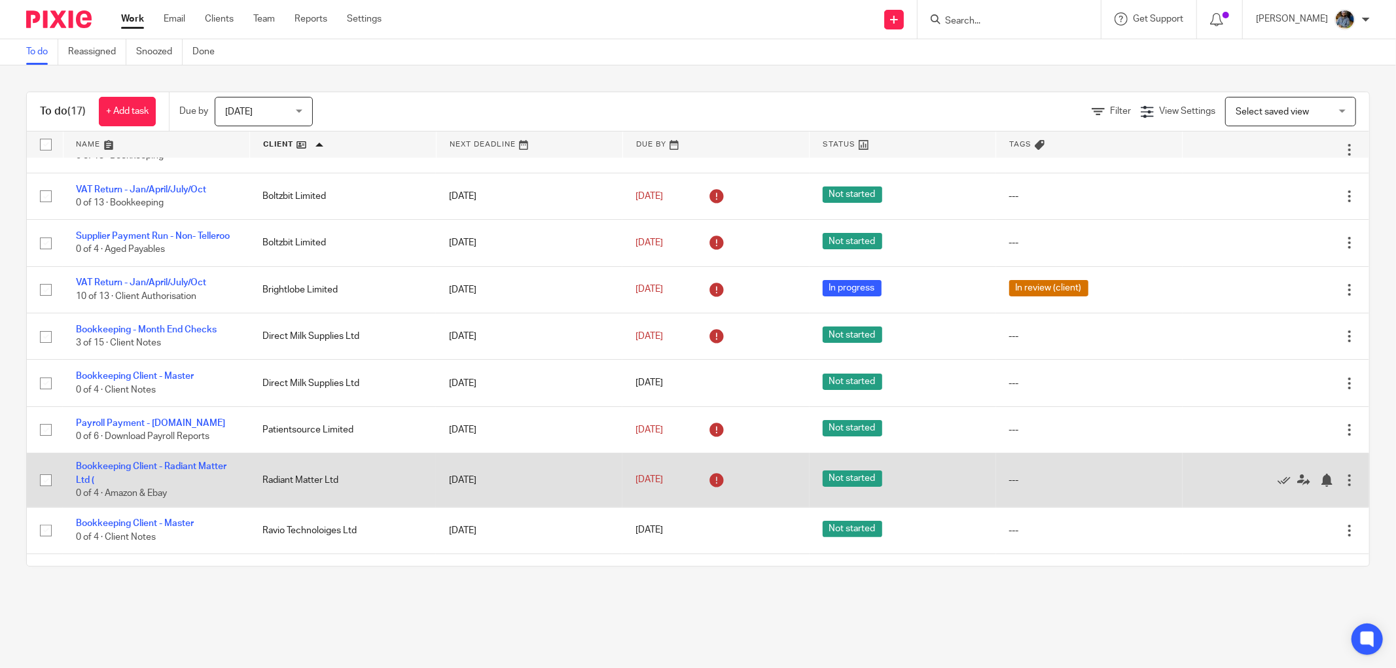
scroll to position [112, 0]
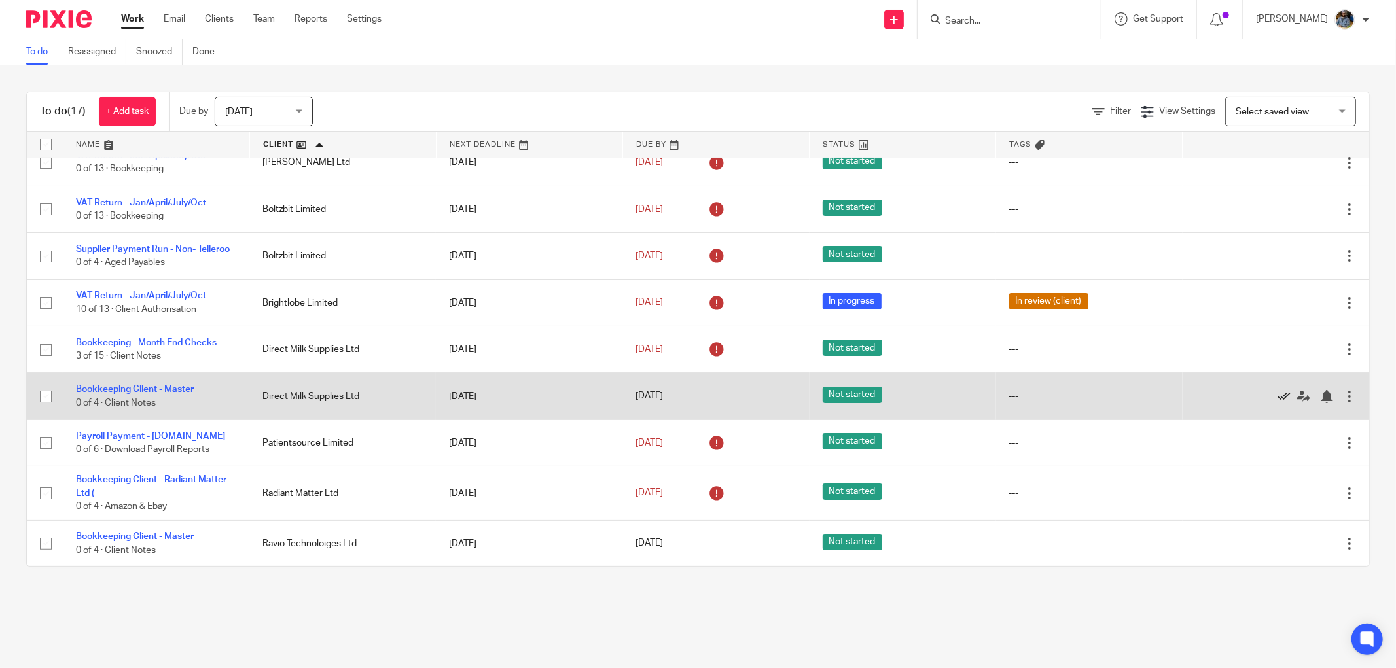
click at [1277, 403] on icon at bounding box center [1283, 396] width 13 height 13
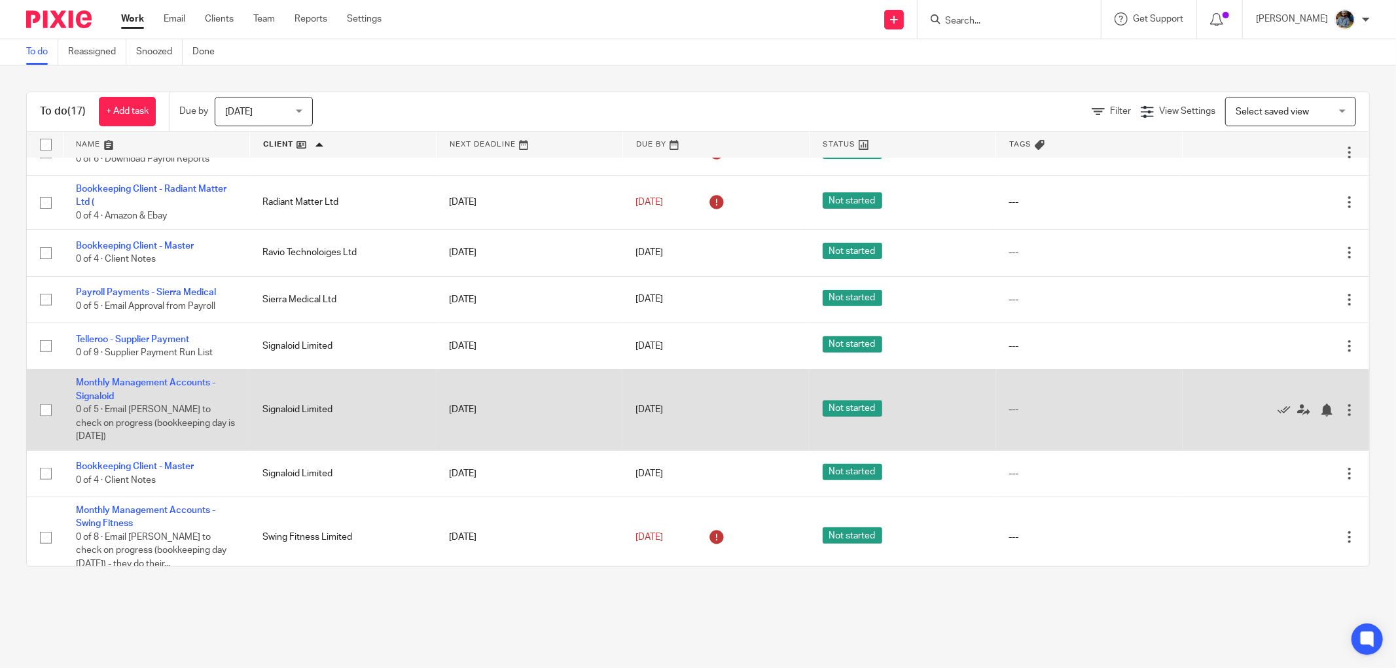
scroll to position [429, 0]
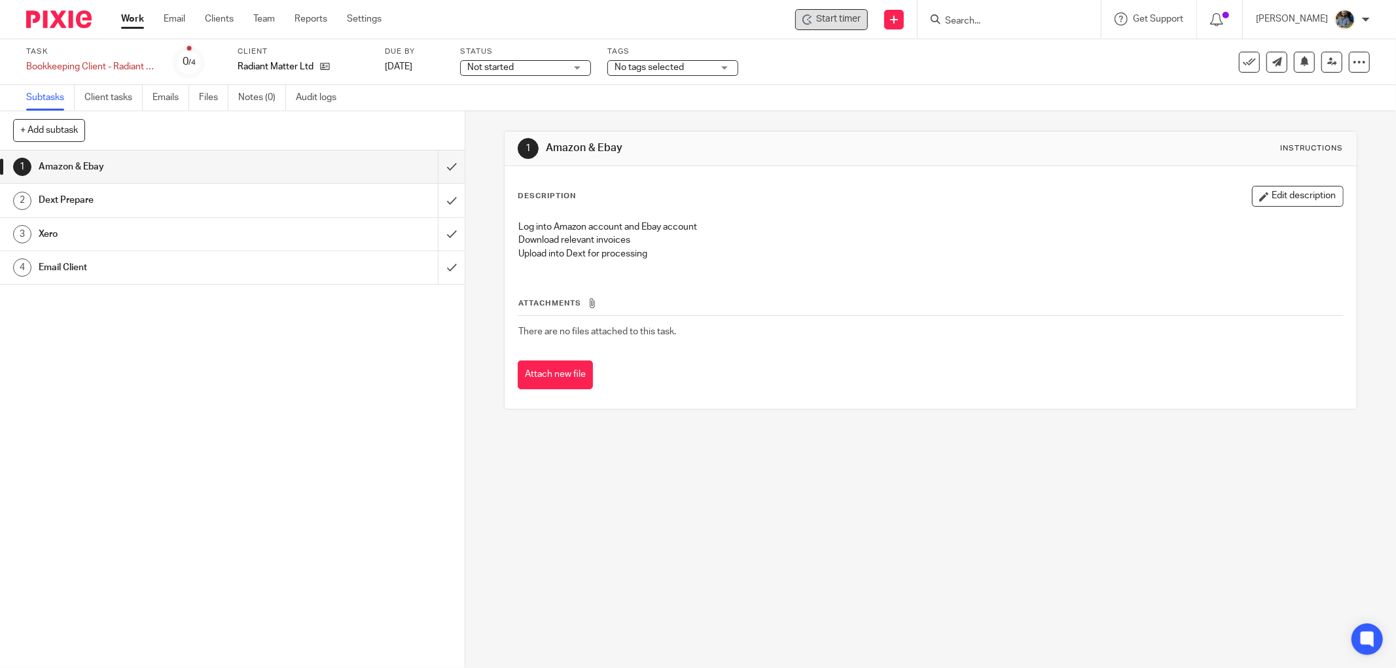
click at [846, 21] on span "Start timer" at bounding box center [838, 19] width 45 height 14
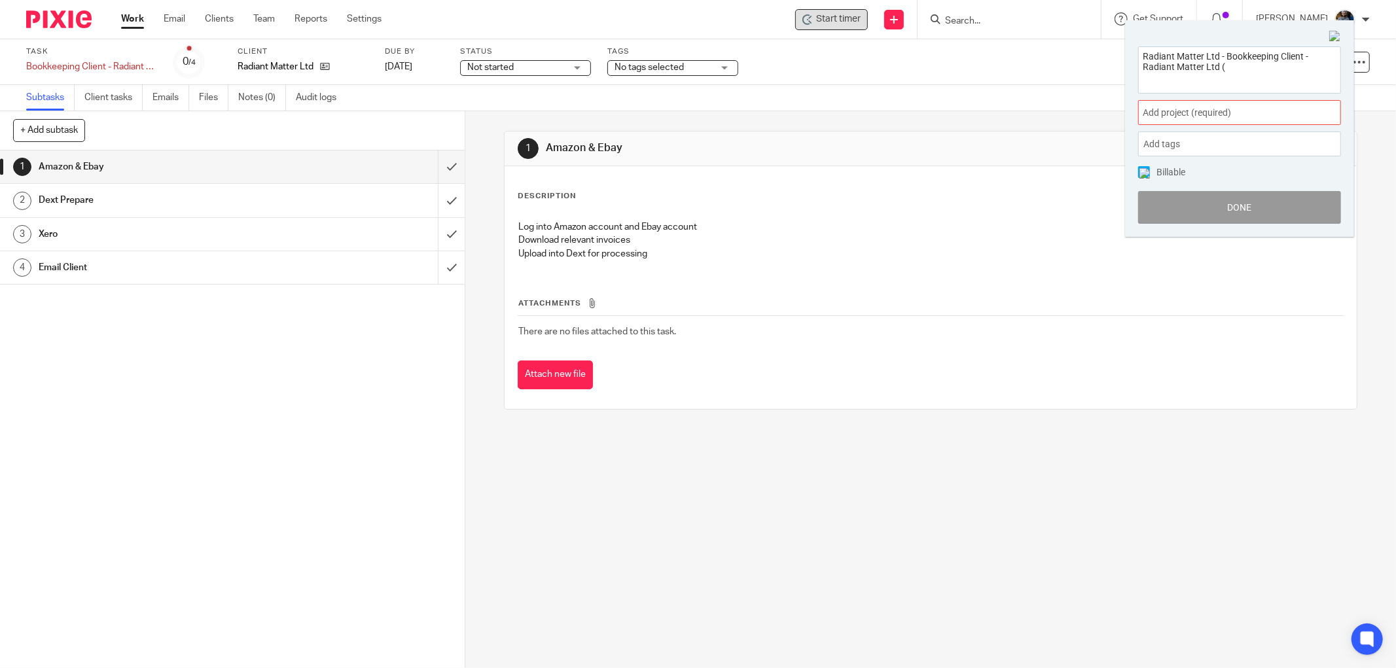
click at [1255, 124] on div "Add project (required) :" at bounding box center [1239, 112] width 203 height 25
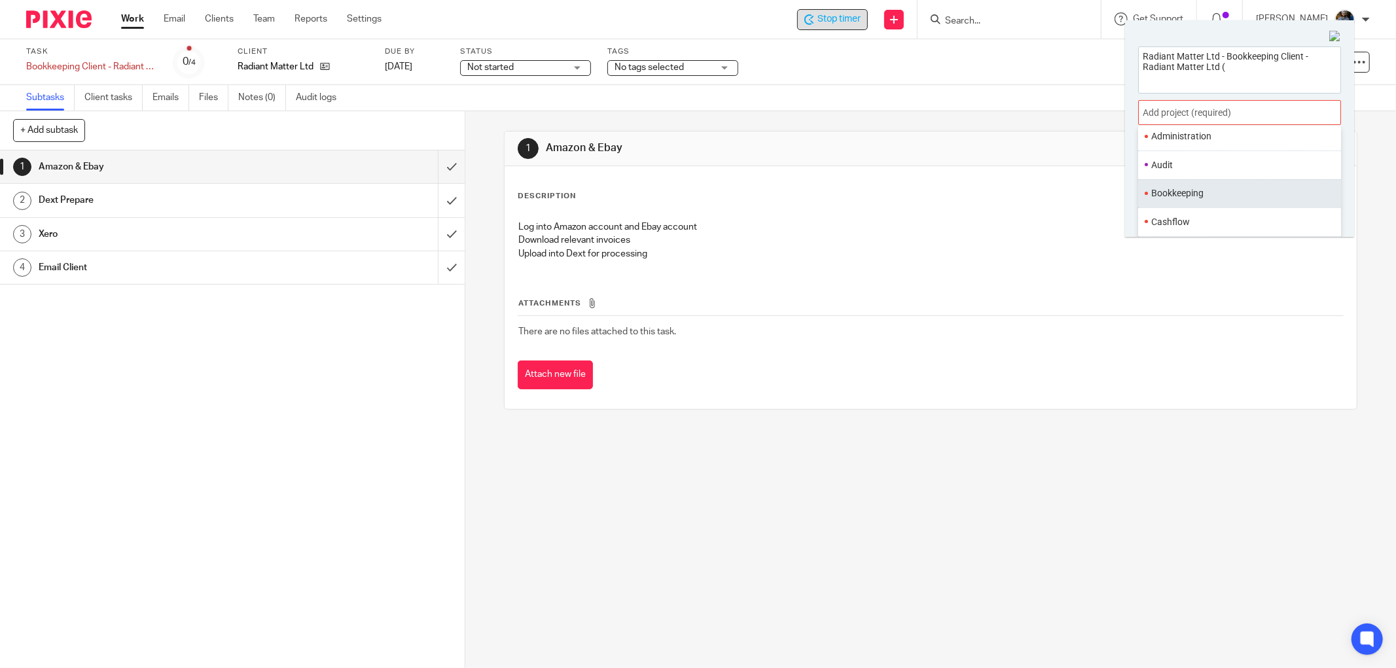
click li "Bookkeeping"
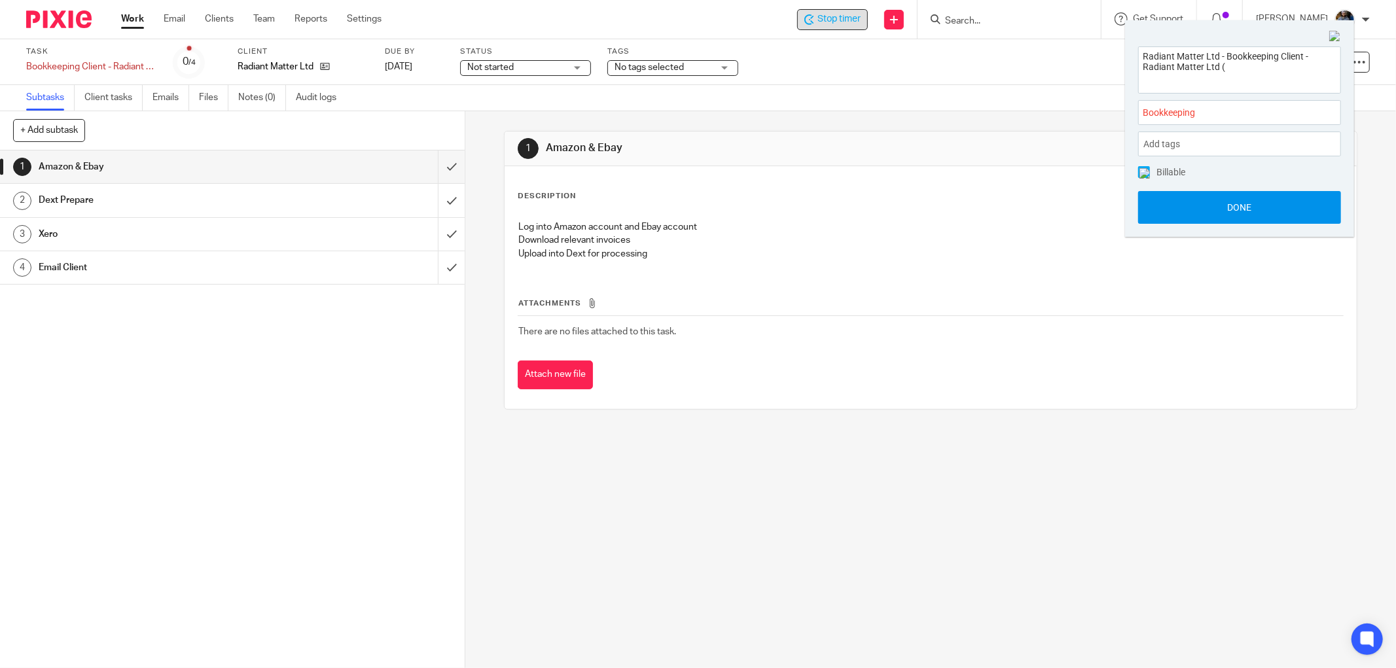
click button "Done"
